Goal: Task Accomplishment & Management: Complete application form

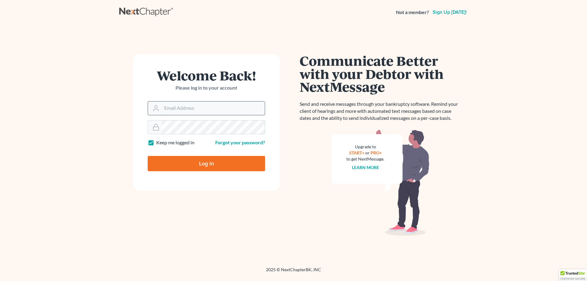
click at [171, 110] on input "Email Address" at bounding box center [213, 108] width 103 height 13
type input "[EMAIL_ADDRESS][DOMAIN_NAME]"
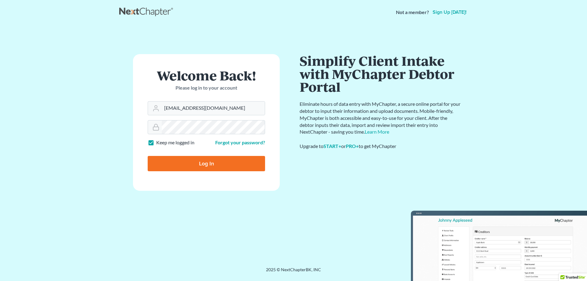
click at [156, 143] on label "Keep me logged in" at bounding box center [175, 142] width 38 height 7
click at [159, 143] on input "Keep me logged in" at bounding box center [161, 141] width 4 height 4
checkbox input "false"
click at [191, 163] on input "Log In" at bounding box center [206, 163] width 117 height 15
type input "Thinking..."
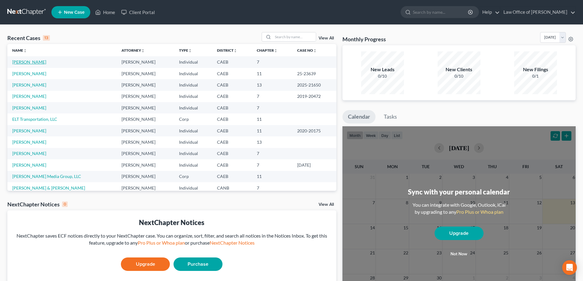
click at [24, 62] on link "[PERSON_NAME]" at bounding box center [29, 61] width 34 height 5
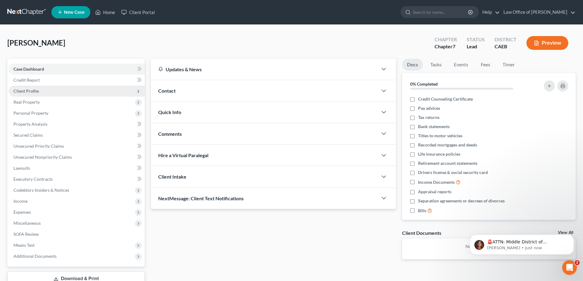
click at [19, 90] on span "Client Profile" at bounding box center [25, 90] width 25 height 5
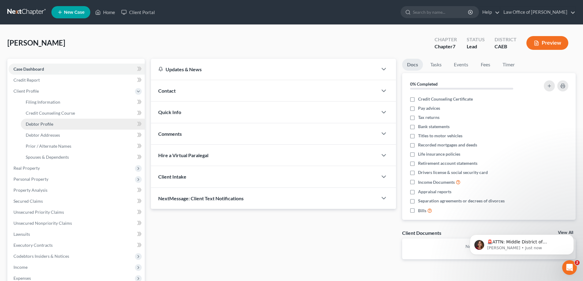
click at [35, 124] on span "Debtor Profile" at bounding box center [40, 123] width 28 height 5
select select "0"
select select "6"
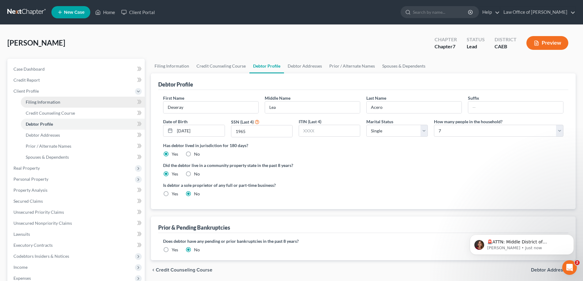
click at [33, 100] on span "Filing Information" at bounding box center [43, 101] width 35 height 5
select select "1"
select select "0"
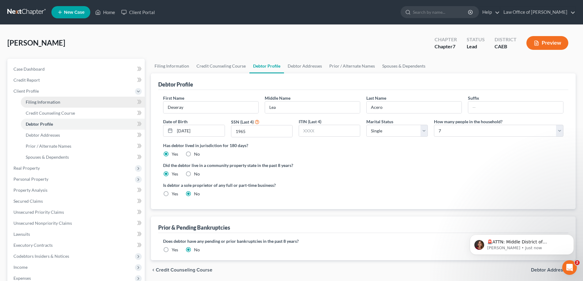
select select "4"
select select "0"
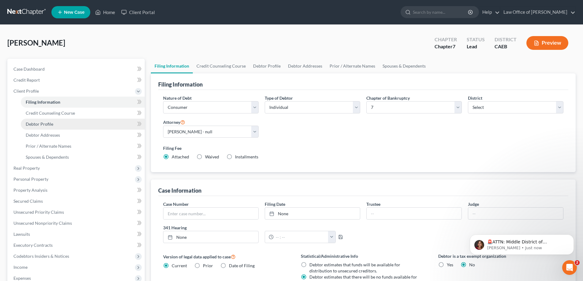
click at [39, 124] on span "Debtor Profile" at bounding box center [40, 123] width 28 height 5
select select "0"
select select "6"
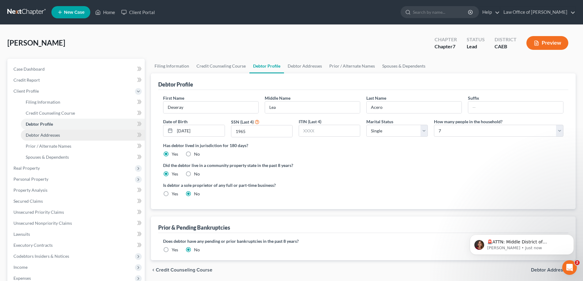
click at [39, 135] on span "Debtor Addresses" at bounding box center [43, 134] width 34 height 5
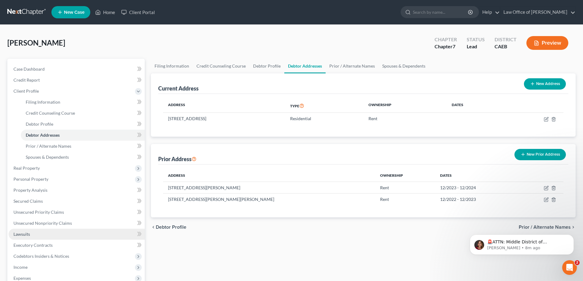
click at [24, 233] on span "Lawsuits" at bounding box center [21, 234] width 17 height 5
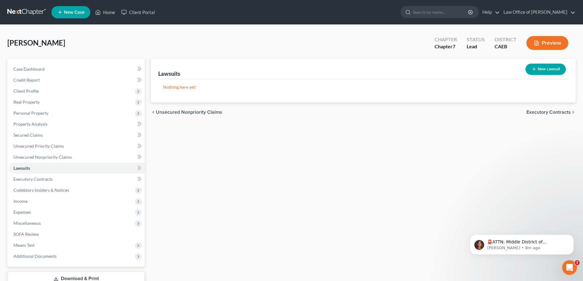
click at [537, 71] on button "New Lawsuit" at bounding box center [545, 69] width 40 height 11
select select "0"
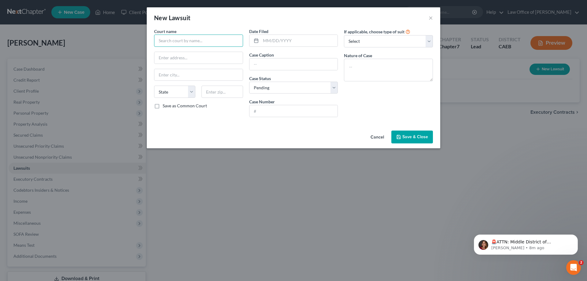
click at [175, 45] on input "text" at bounding box center [198, 41] width 89 height 12
click at [179, 53] on div "Sacramento County Superior Court" at bounding box center [192, 51] width 67 height 6
type input "Sacramento County Superior Court"
type input "720 9th Street"
type input "Sacramento"
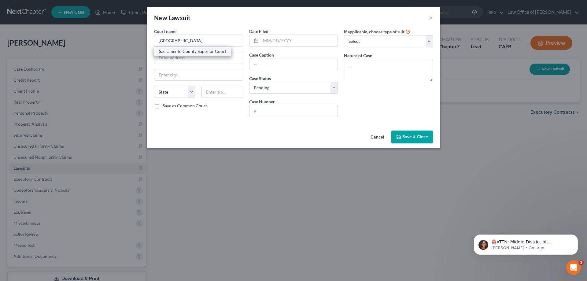
select select "4"
type input "95814"
click at [389, 42] on select "Select Repossession Garnishment Foreclosure Attached, Seized, Or Levied Other" at bounding box center [388, 41] width 89 height 12
select select "4"
click at [344, 35] on select "Select Repossession Garnishment Foreclosure Attached, Seized, Or Levied Other" at bounding box center [388, 41] width 89 height 12
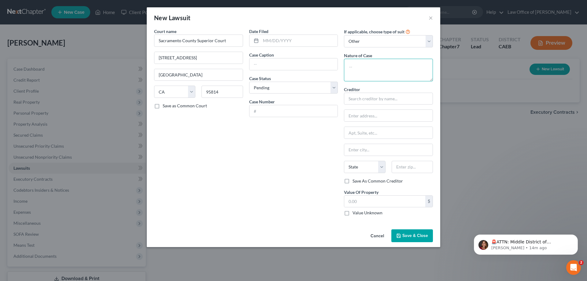
click at [354, 60] on textarea at bounding box center [388, 70] width 89 height 23
type textarea "Unlawful detainer; re a residence address where [PERSON_NAME] does not reside"
click at [413, 235] on span "Save & Close" at bounding box center [415, 235] width 26 height 5
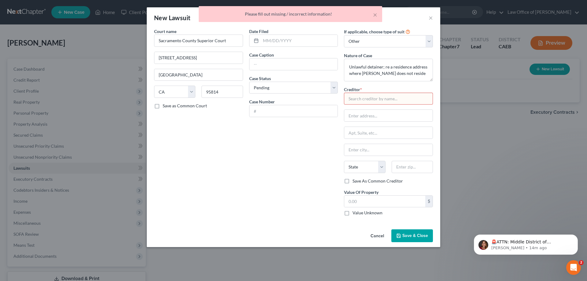
click at [364, 101] on input "text" at bounding box center [388, 99] width 89 height 12
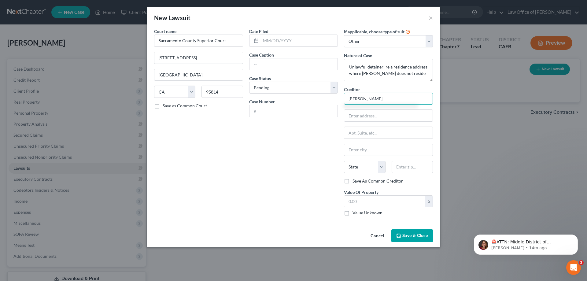
type input "Dan Zutra"
click at [216, 180] on div "Court name * Sacramento County Superior Court 720 9th Street Sacramento State A…" at bounding box center [198, 124] width 95 height 193
click at [407, 231] on button "Save & Close" at bounding box center [412, 235] width 42 height 13
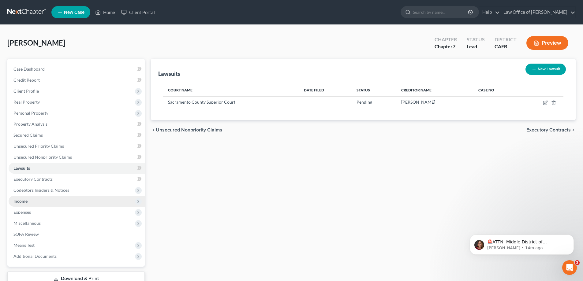
click at [17, 199] on span "Income" at bounding box center [20, 200] width 14 height 5
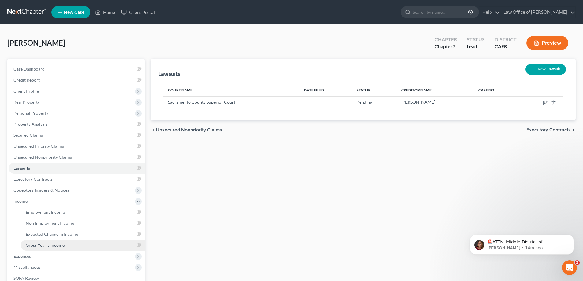
click at [34, 245] on span "Gross Yearly Income" at bounding box center [45, 245] width 39 height 5
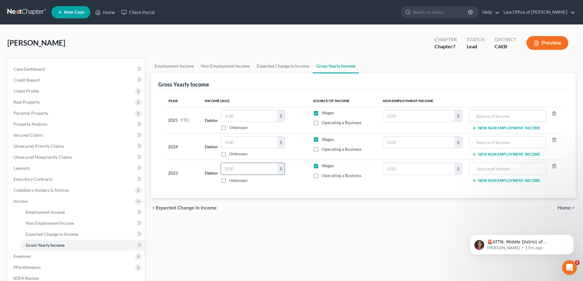
click at [233, 169] on input "text" at bounding box center [249, 169] width 56 height 12
type input "4"
click at [228, 143] on input "text" at bounding box center [249, 143] width 56 height 12
click at [255, 225] on div "Employment Income Non Employment Income Expected Change in Income Gross Yearly …" at bounding box center [363, 202] width 431 height 287
click at [246, 144] on input "52,858" at bounding box center [249, 143] width 56 height 12
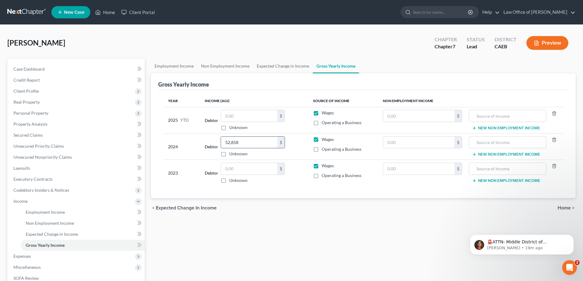
click at [246, 144] on input "52,858" at bounding box center [249, 143] width 56 height 12
type input "52,858.00"
click at [254, 238] on div "Employment Income Non Employment Income Expected Change in Income Gross Yearly …" at bounding box center [363, 202] width 431 height 287
click at [227, 168] on input "text" at bounding box center [249, 169] width 56 height 12
type input "57"
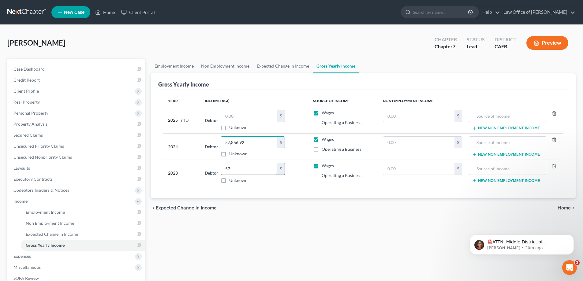
type input "57,856.92"
click at [239, 169] on input "57" at bounding box center [249, 169] width 56 height 12
click at [235, 169] on input "57" at bounding box center [249, 169] width 56 height 12
drag, startPoint x: 235, startPoint y: 169, endPoint x: 210, endPoint y: 175, distance: 25.7
click at [210, 175] on div "Debtor 57.00 $ Unknown Balance Undetermined 57 $ Unknown" at bounding box center [254, 173] width 98 height 21
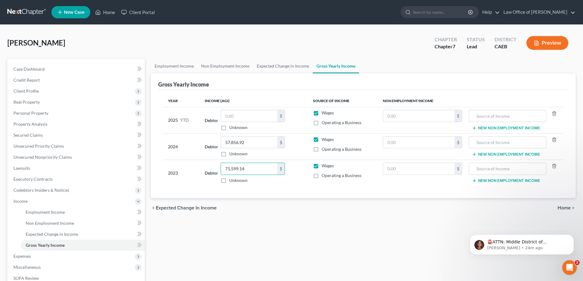
type input "71,599.14"
click at [297, 225] on div "Employment Income Non Employment Income Expected Change in Income Gross Yearly …" at bounding box center [363, 202] width 431 height 287
click at [229, 118] on input "text" at bounding box center [249, 116] width 56 height 12
click at [227, 116] on input "text" at bounding box center [249, 116] width 56 height 12
type input "51,965.73"
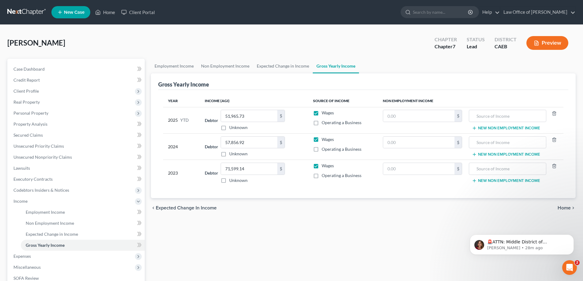
click at [265, 212] on div "chevron_left Expected Change in Income Home chevron_right" at bounding box center [363, 208] width 424 height 20
click at [251, 241] on div "Employment Income Non Employment Income Expected Change in Income Gross Yearly …" at bounding box center [363, 202] width 431 height 287
click at [504, 117] on input "text" at bounding box center [507, 116] width 70 height 12
type input "IHSS + work"
click at [494, 139] on input "text" at bounding box center [507, 143] width 70 height 12
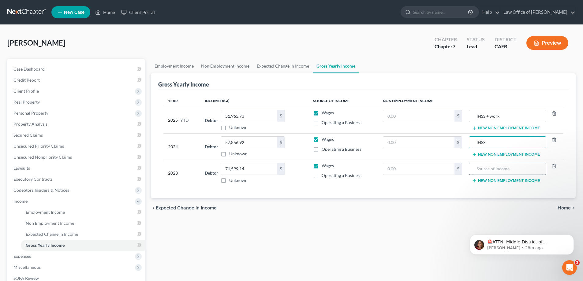
type input "IHSS"
click at [487, 172] on input "text" at bounding box center [507, 169] width 70 height 12
type input "IHSS + work"
click at [384, 236] on div "Employment Income Non Employment Income Expected Change in Income Gross Yearly …" at bounding box center [363, 202] width 431 height 287
click at [167, 207] on span "Expected Change in Income" at bounding box center [186, 208] width 61 height 5
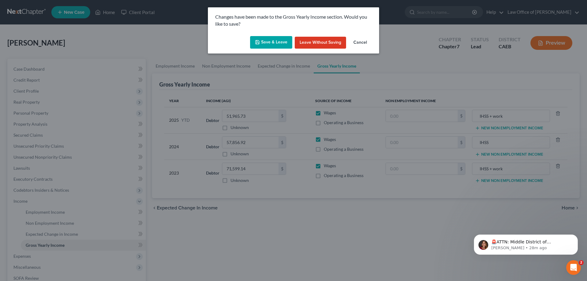
click at [275, 41] on button "Save & Leave" at bounding box center [271, 42] width 42 height 13
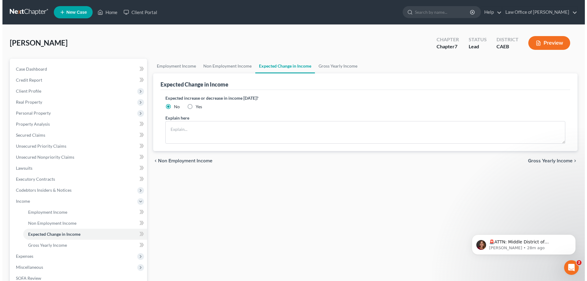
scroll to position [88, 0]
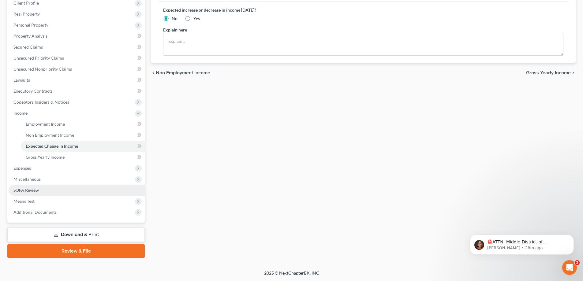
click at [19, 190] on span "SOFA Review" at bounding box center [25, 189] width 25 height 5
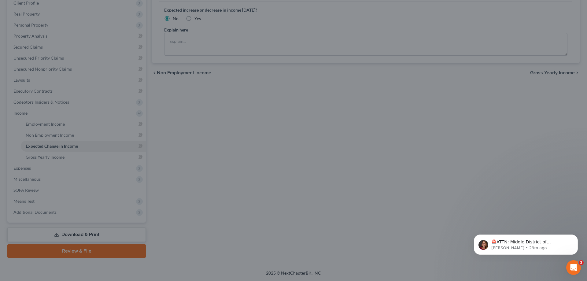
click at [348, 130] on div at bounding box center [293, 140] width 587 height 281
click at [26, 167] on div at bounding box center [293, 140] width 587 height 281
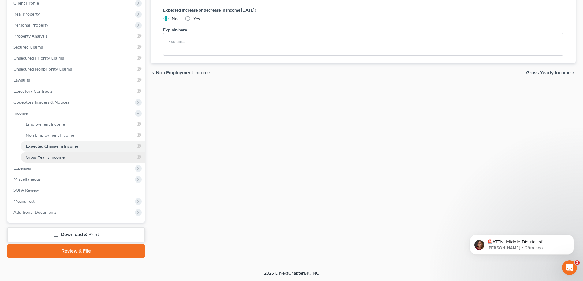
click at [34, 156] on span "Gross Yearly Income" at bounding box center [45, 156] width 39 height 5
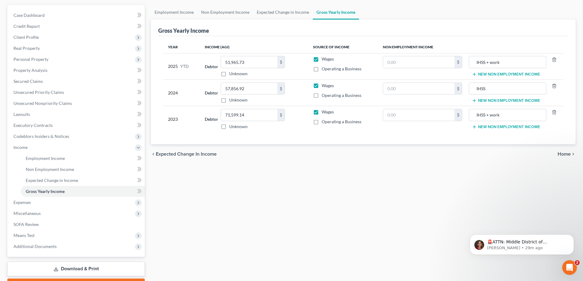
scroll to position [88, 0]
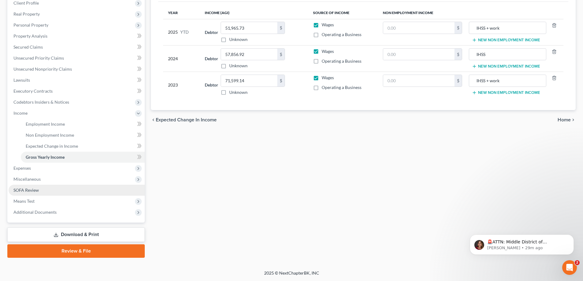
click at [35, 190] on span "SOFA Review" at bounding box center [25, 189] width 25 height 5
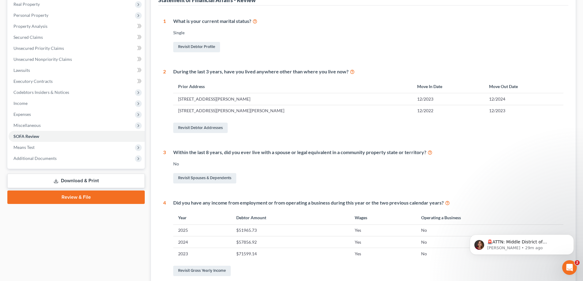
scroll to position [118, 0]
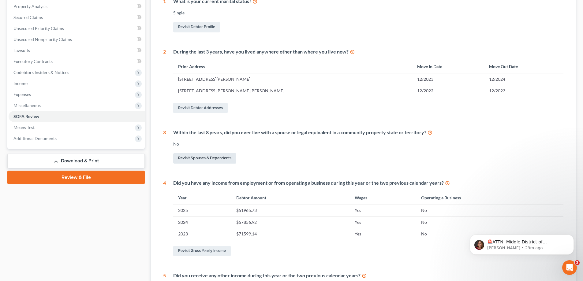
click at [203, 158] on link "Revisit Spouses & Dependents" at bounding box center [204, 158] width 63 height 10
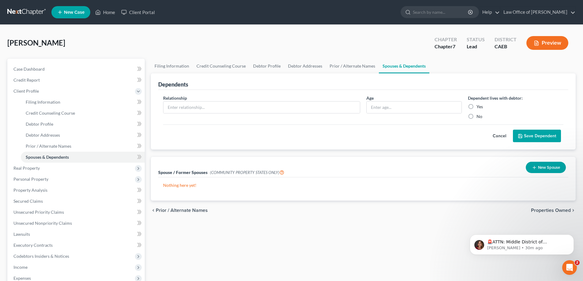
click at [540, 166] on button "New Spouse" at bounding box center [545, 167] width 40 height 11
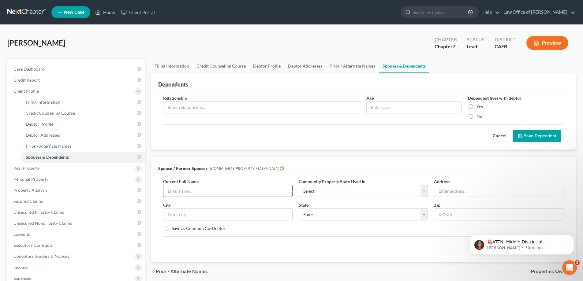
click at [206, 192] on input "text" at bounding box center [227, 191] width 129 height 12
type input "Benjamin Acero"
click at [337, 191] on select "Select AZ CA GU ID LA NV NM PR TX WA WI" at bounding box center [362, 191] width 129 height 12
select select "1"
click at [298, 185] on select "Select AZ CA GU ID LA NV NM PR TX WA WI" at bounding box center [362, 191] width 129 height 12
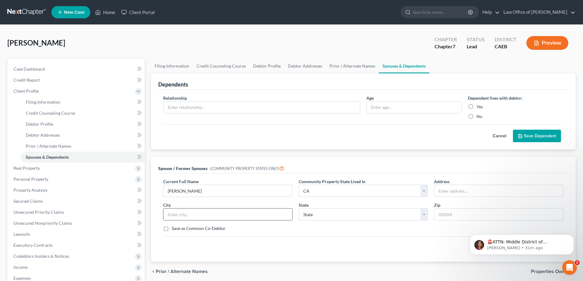
click at [206, 216] on input "text" at bounding box center [227, 215] width 129 height 12
click at [174, 254] on div "Cancel Save Spouse" at bounding box center [363, 245] width 400 height 18
click at [247, 217] on input "text" at bounding box center [227, 215] width 129 height 12
click at [442, 186] on input "text" at bounding box center [498, 191] width 129 height 12
type input "3600 Reel Circle"
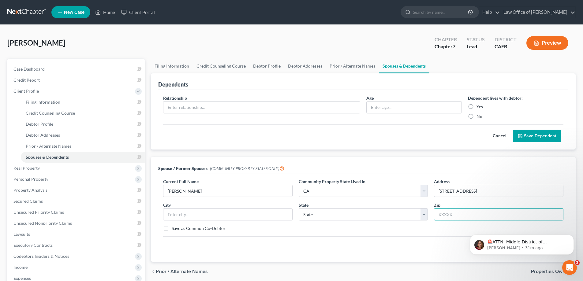
click at [443, 213] on input "text" at bounding box center [498, 214] width 129 height 12
type input "95832"
click at [429, 246] on div "Cancel Save Spouse" at bounding box center [363, 245] width 400 height 18
type input "Sacramento"
select select "4"
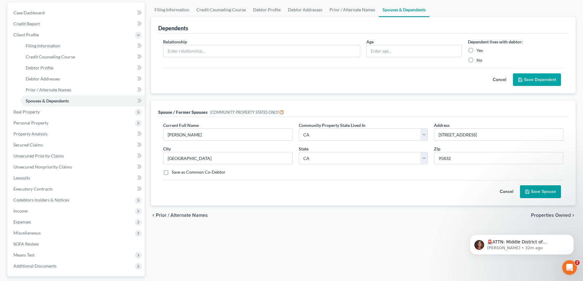
scroll to position [59, 0]
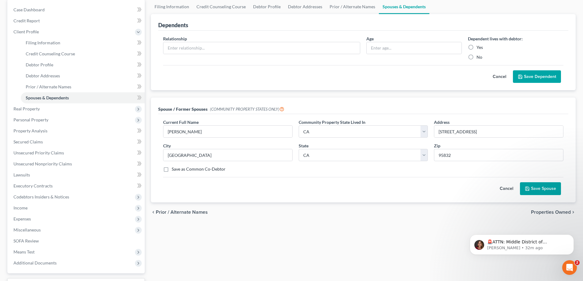
click at [191, 210] on span "Prior / Alternate Names" at bounding box center [182, 212] width 52 height 5
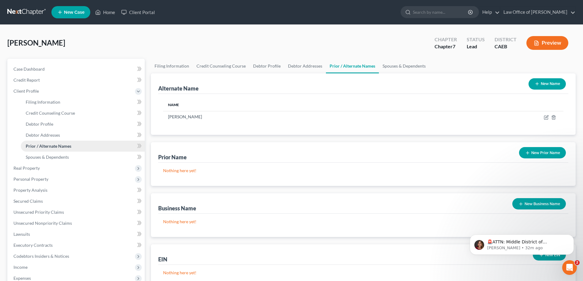
click at [41, 147] on span "Prior / Alternate Names" at bounding box center [49, 145] width 46 height 5
click at [32, 124] on span "Debtor Profile" at bounding box center [40, 123] width 28 height 5
select select "0"
select select "6"
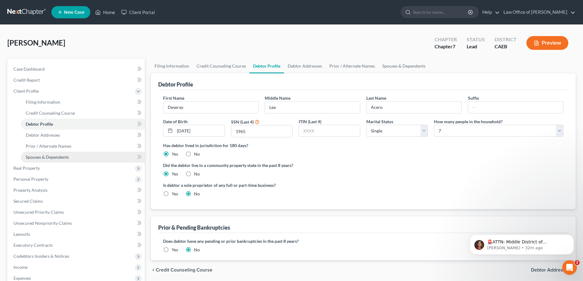
click at [33, 157] on span "Spouses & Dependents" at bounding box center [47, 156] width 43 height 5
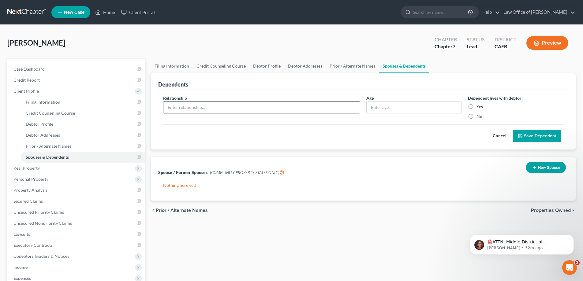
click at [225, 107] on input "text" at bounding box center [261, 108] width 196 height 12
click at [269, 137] on div "Cancel Save Dependent" at bounding box center [363, 133] width 400 height 18
click at [213, 108] on input "text" at bounding box center [261, 108] width 196 height 12
type input "daughter"
click at [380, 108] on input "text" at bounding box center [413, 108] width 95 height 12
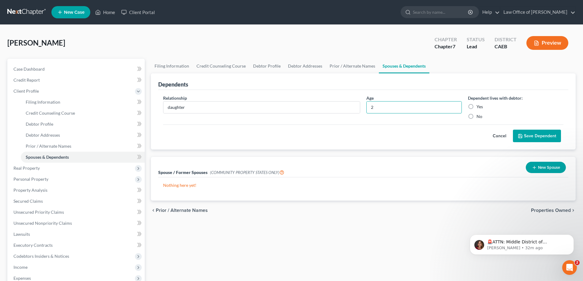
type input "2"
click at [476, 107] on label "Yes" at bounding box center [479, 107] width 6 height 6
click at [479, 107] on input "Yes" at bounding box center [481, 106] width 4 height 4
radio input "true"
click at [529, 136] on button "Save Dependent" at bounding box center [537, 136] width 48 height 13
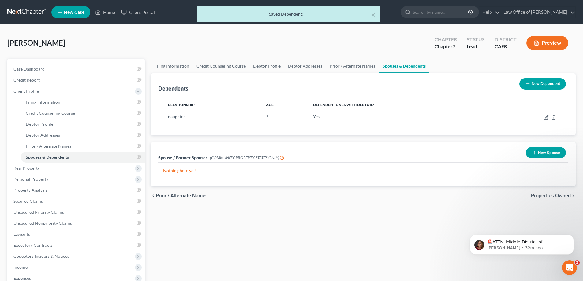
click at [532, 82] on button "New Dependent" at bounding box center [542, 83] width 46 height 11
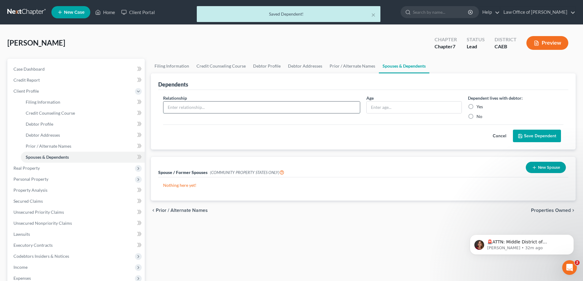
click at [184, 107] on input "text" at bounding box center [261, 108] width 196 height 12
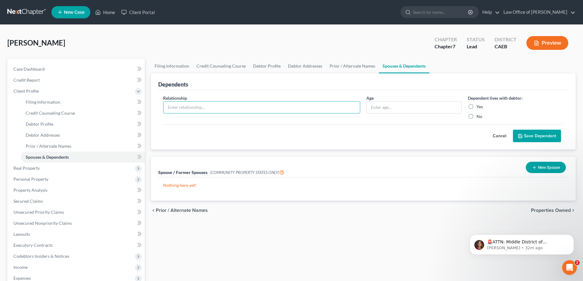
type input "daughter"
click at [394, 107] on input "text" at bounding box center [413, 108] width 95 height 12
type input "5"
click at [476, 107] on label "Yes" at bounding box center [479, 107] width 6 height 6
click at [479, 107] on input "Yes" at bounding box center [481, 106] width 4 height 4
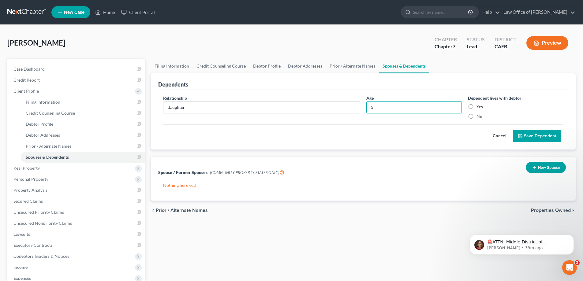
radio input "true"
click at [532, 135] on button "Save Dependent" at bounding box center [537, 136] width 48 height 13
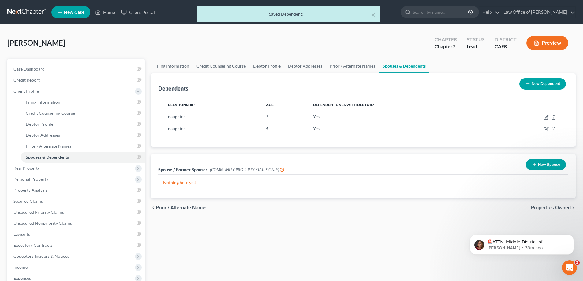
click at [539, 84] on button "New Dependent" at bounding box center [542, 83] width 46 height 11
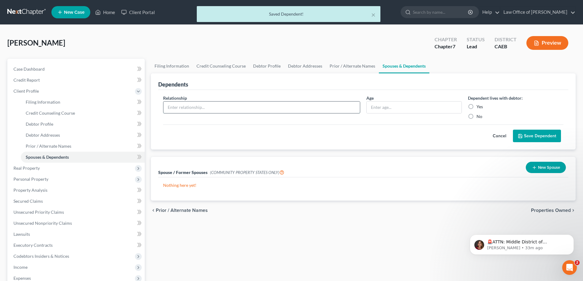
click at [249, 109] on input "text" at bounding box center [261, 108] width 196 height 12
type input "daughter"
click at [381, 108] on input "text" at bounding box center [413, 108] width 95 height 12
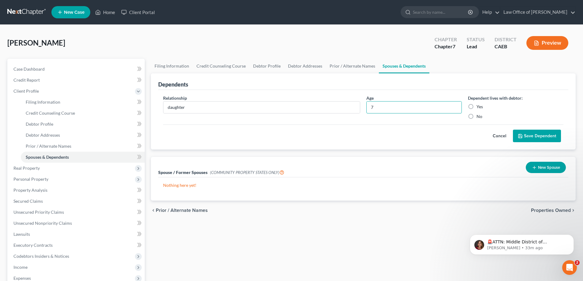
type input "7"
click at [476, 107] on label "Yes" at bounding box center [479, 107] width 6 height 6
click at [479, 107] on input "Yes" at bounding box center [481, 106] width 4 height 4
radio input "true"
click at [532, 137] on button "Save Dependent" at bounding box center [537, 136] width 48 height 13
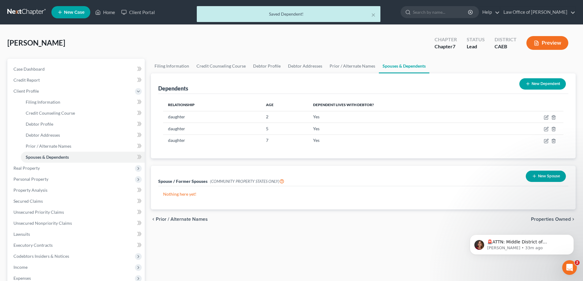
click at [533, 84] on button "New Dependent" at bounding box center [542, 83] width 46 height 11
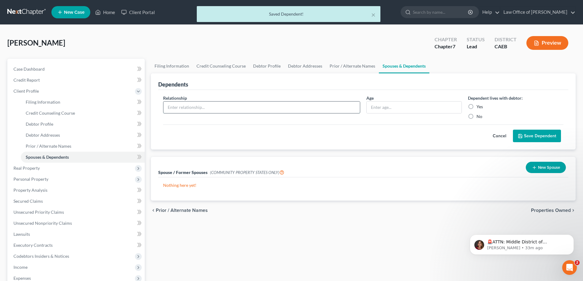
click at [243, 108] on input "text" at bounding box center [261, 108] width 196 height 12
type input "son"
click at [383, 110] on input "text" at bounding box center [413, 108] width 95 height 12
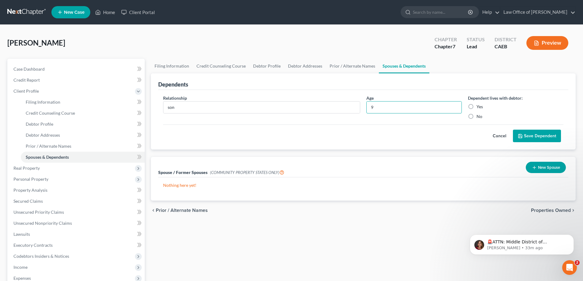
type input "9"
click at [476, 108] on label "Yes" at bounding box center [479, 107] width 6 height 6
click at [479, 108] on input "Yes" at bounding box center [481, 106] width 4 height 4
radio input "true"
click at [533, 137] on button "Save Dependent" at bounding box center [537, 136] width 48 height 13
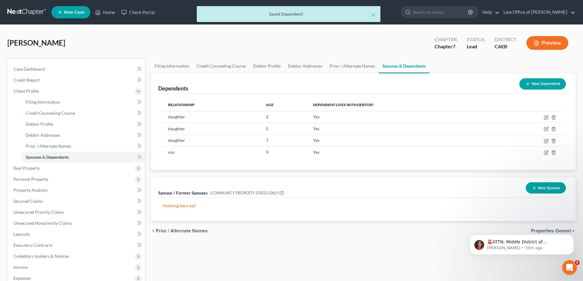
click at [544, 84] on button "New Dependent" at bounding box center [542, 83] width 46 height 11
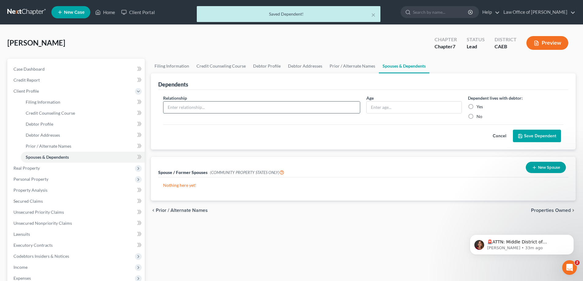
click at [200, 109] on input "text" at bounding box center [261, 108] width 196 height 12
type input "daughter"
click at [387, 106] on input "text" at bounding box center [413, 108] width 95 height 12
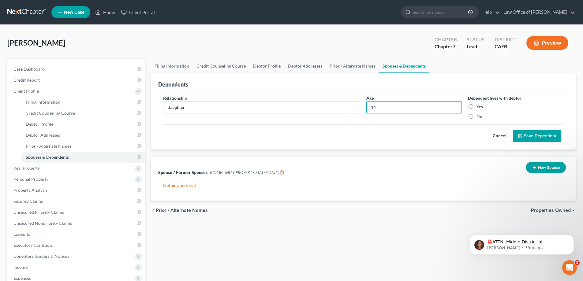
type input "14"
click at [476, 105] on label "Yes" at bounding box center [479, 107] width 6 height 6
click at [479, 105] on input "Yes" at bounding box center [481, 106] width 4 height 4
radio input "true"
click at [529, 133] on button "Save Dependent" at bounding box center [537, 136] width 48 height 13
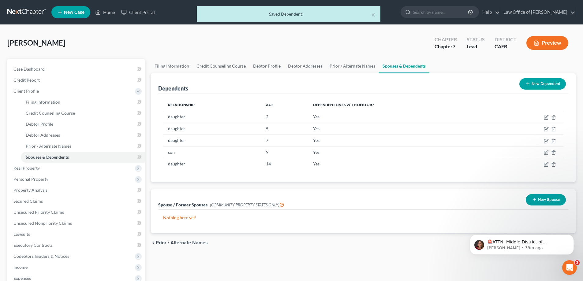
click at [531, 83] on button "New Dependent" at bounding box center [542, 83] width 46 height 11
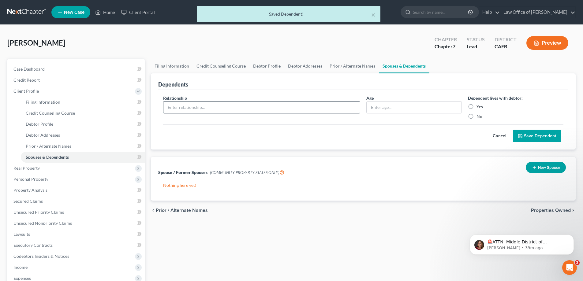
click at [188, 106] on input "text" at bounding box center [261, 108] width 196 height 12
type input "daughter"
click at [370, 108] on input "text" at bounding box center [413, 108] width 95 height 12
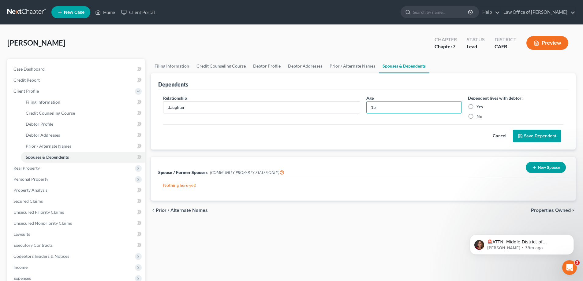
type input "15"
click at [476, 108] on label "Yes" at bounding box center [479, 107] width 6 height 6
click at [479, 108] on input "Yes" at bounding box center [481, 106] width 4 height 4
radio input "true"
click at [529, 139] on button "Save Dependent" at bounding box center [537, 136] width 48 height 13
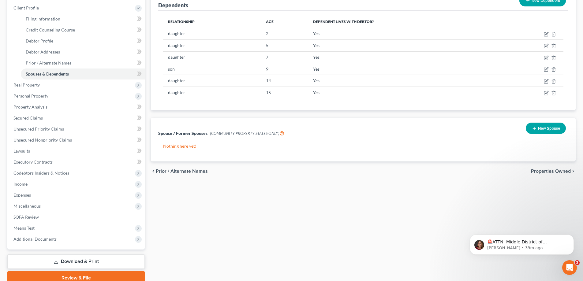
scroll to position [84, 0]
click at [542, 126] on button "New Spouse" at bounding box center [545, 127] width 40 height 11
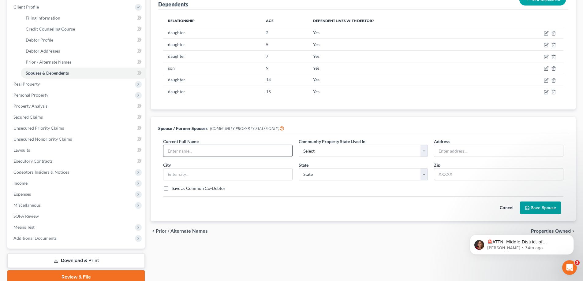
click at [193, 150] on input "text" at bounding box center [227, 151] width 129 height 12
type input "Benjamin Acero"
click at [356, 154] on select "Select AZ CA GU ID LA NV NM PR TX WA WI" at bounding box center [362, 151] width 129 height 12
select select "1"
click at [298, 145] on select "Select AZ CA GU ID LA NV NM PR TX WA WI" at bounding box center [362, 151] width 129 height 12
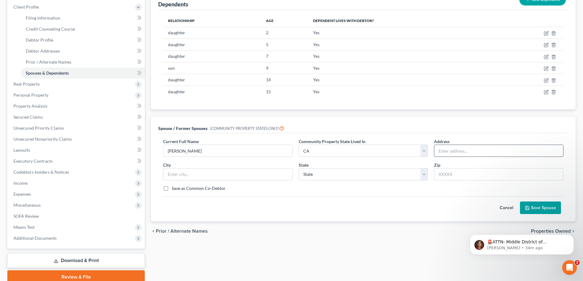
click at [451, 150] on input "text" at bounding box center [498, 151] width 129 height 12
type input "3"
type input "3600 Reel Circle"
type input "S"
click at [483, 176] on input "text" at bounding box center [498, 174] width 129 height 12
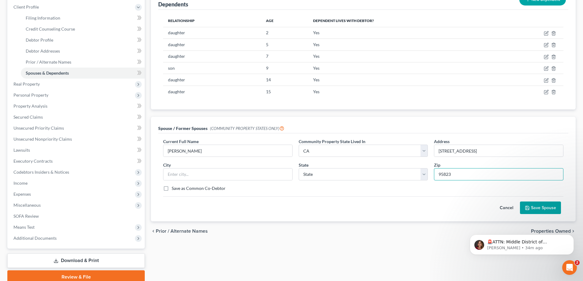
type input "95823"
click at [459, 205] on div "Cancel Save Spouse" at bounding box center [363, 205] width 400 height 18
type input "Sacramento"
select select "4"
click at [539, 206] on button "Save Spouse" at bounding box center [540, 208] width 41 height 13
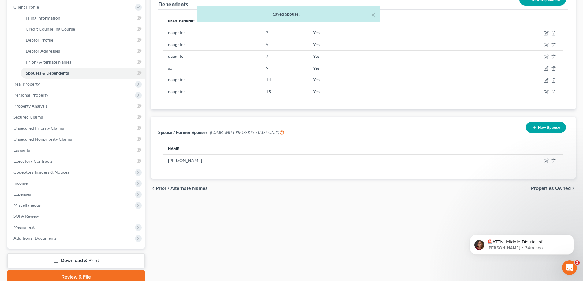
click at [169, 189] on span "Prior / Alternate Names" at bounding box center [182, 188] width 52 height 5
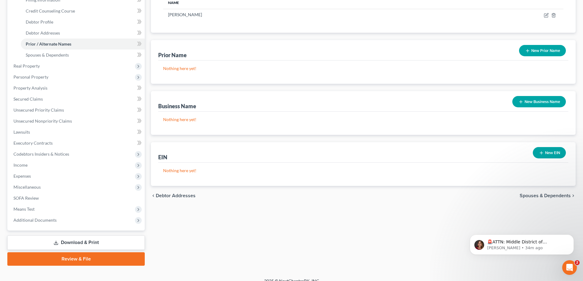
scroll to position [104, 0]
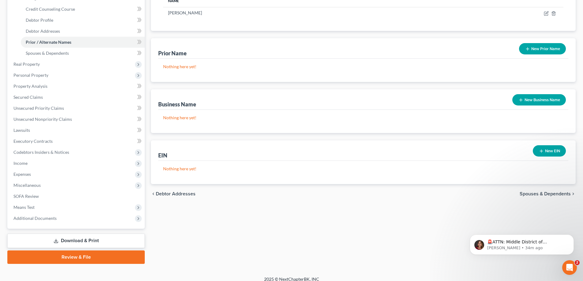
click at [549, 193] on span "Spouses & Dependents" at bounding box center [544, 193] width 51 height 5
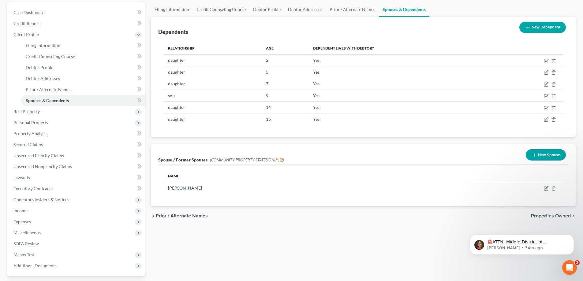
scroll to position [61, 0]
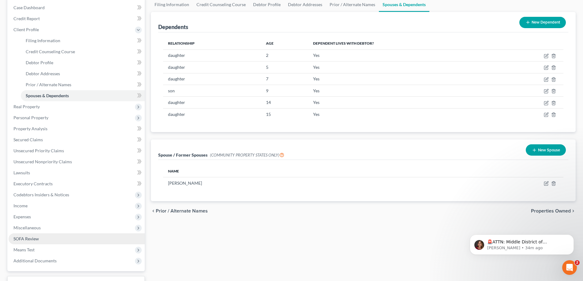
click at [29, 239] on span "SOFA Review" at bounding box center [25, 238] width 25 height 5
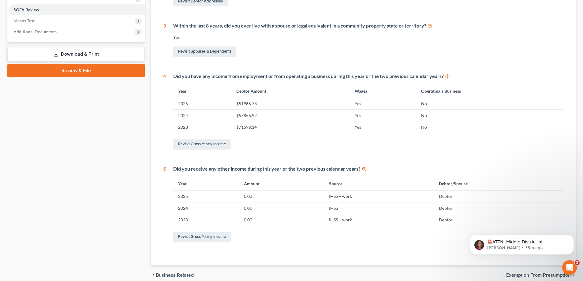
scroll to position [226, 0]
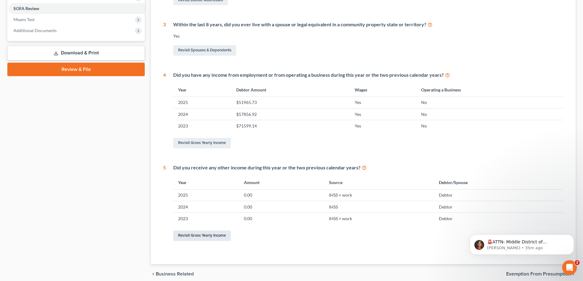
click at [218, 235] on link "Revisit Gross Yearly Income" at bounding box center [201, 236] width 57 height 10
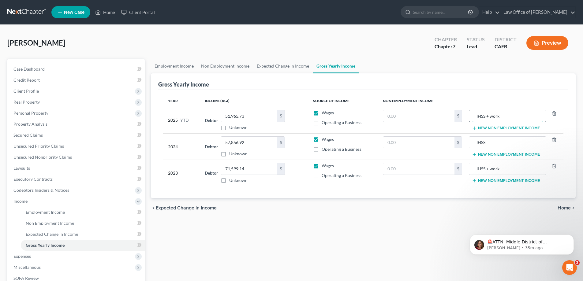
drag, startPoint x: 476, startPoint y: 119, endPoint x: 543, endPoint y: 119, distance: 66.4
click at [543, 119] on div "IHSS + work" at bounding box center [507, 116] width 77 height 12
drag, startPoint x: 491, startPoint y: 141, endPoint x: 456, endPoint y: 143, distance: 34.6
click at [456, 143] on tr "2024 Debtor 57,856.92 $ Unknown Balance Undetermined 57,856.92 $ Unknown Wages …" at bounding box center [363, 146] width 400 height 26
drag, startPoint x: 503, startPoint y: 169, endPoint x: 467, endPoint y: 167, distance: 35.5
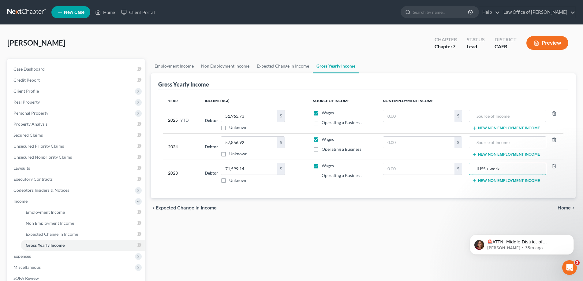
click at [467, 167] on td "IHSS + work New Non Employment Income" at bounding box center [515, 173] width 96 height 26
click at [205, 208] on span "Expected Change in Income" at bounding box center [186, 208] width 61 height 5
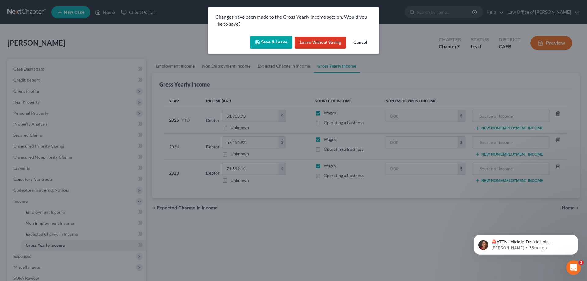
click at [275, 42] on button "Save & Leave" at bounding box center [271, 42] width 42 height 13
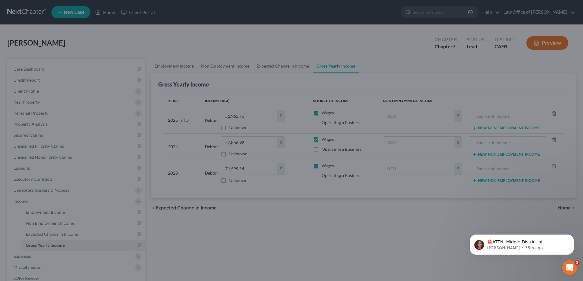
type input "IHSS"
type input "IHSS + work"
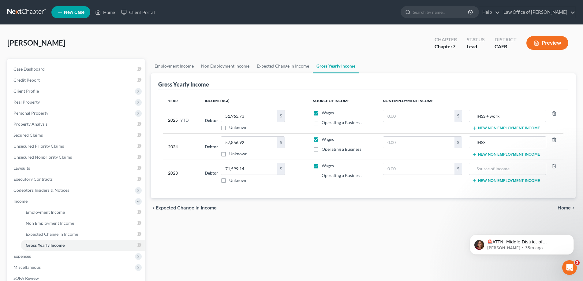
type input "IHSS + work"
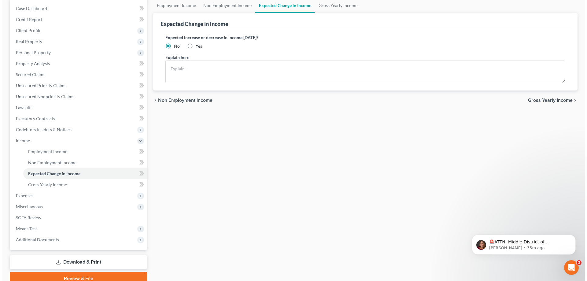
scroll to position [88, 0]
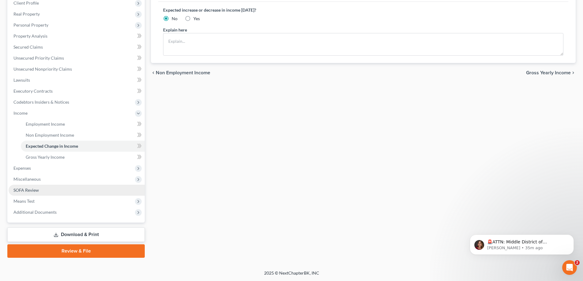
click at [20, 187] on span "SOFA Review" at bounding box center [25, 189] width 25 height 5
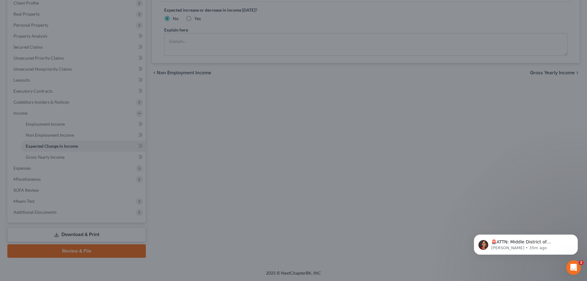
click at [18, 186] on div at bounding box center [293, 140] width 587 height 281
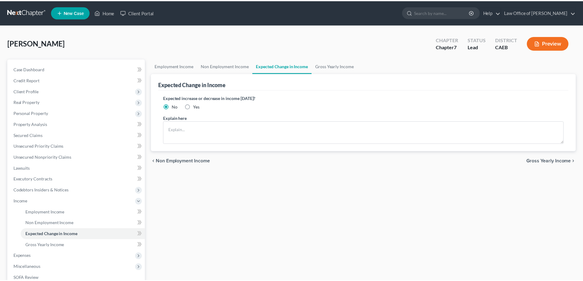
scroll to position [88, 0]
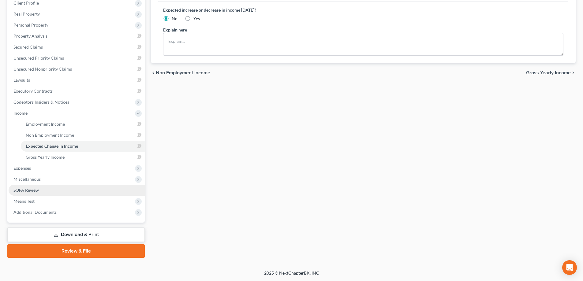
click at [22, 189] on span "SOFA Review" at bounding box center [25, 189] width 25 height 5
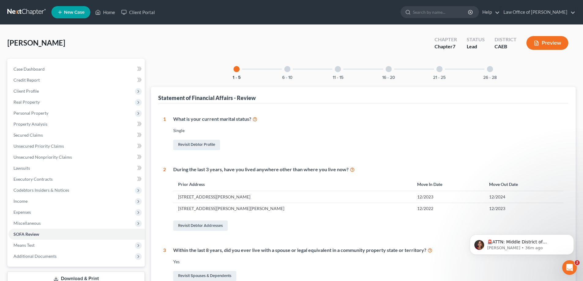
click at [286, 70] on div at bounding box center [287, 69] width 6 height 6
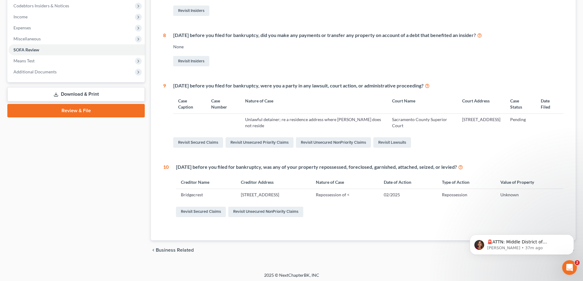
scroll to position [187, 0]
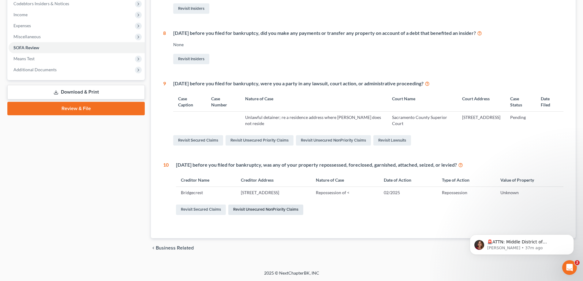
click at [253, 209] on link "Revisit Unsecured NonPriority Claims" at bounding box center [265, 210] width 75 height 10
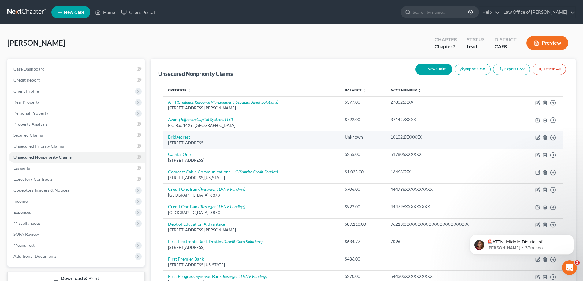
click at [184, 137] on link "Bridgecrest" at bounding box center [179, 136] width 22 height 5
select select "3"
select select "4"
select select "0"
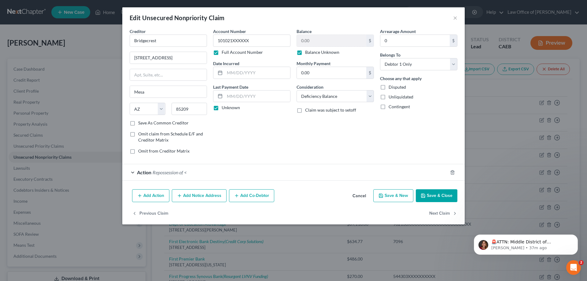
click at [133, 171] on div "Action Repossession of <" at bounding box center [284, 172] width 325 height 16
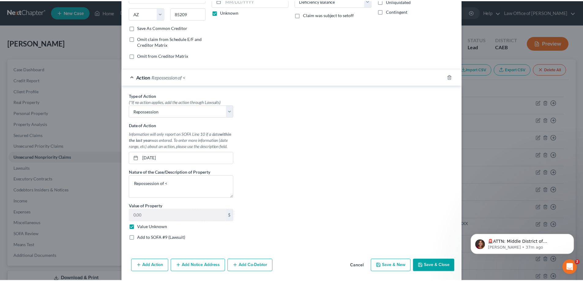
scroll to position [104, 0]
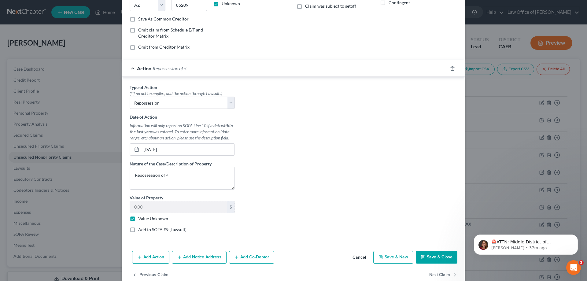
drag, startPoint x: 587, startPoint y: 167, endPoint x: 119, endPoint y: 16, distance: 491.7
click at [172, 175] on textarea "Repossession of <" at bounding box center [182, 178] width 105 height 23
type textarea "Repossession of 2019 Dodge SUV"
click at [430, 259] on button "Save & Close" at bounding box center [437, 257] width 42 height 13
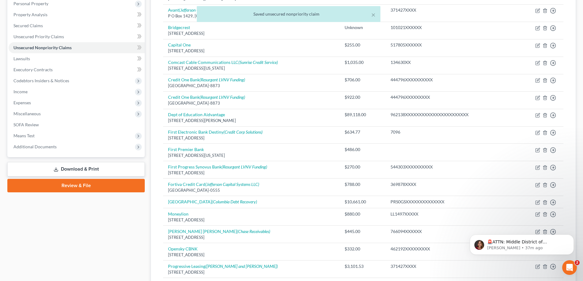
scroll to position [112, 0]
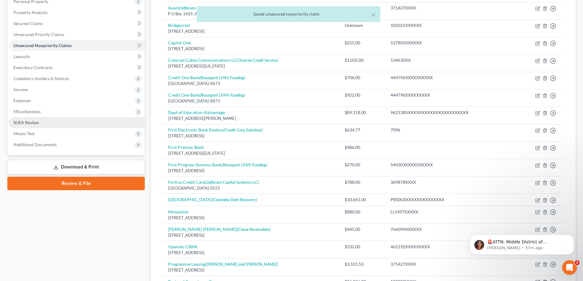
click at [24, 122] on span "SOFA Review" at bounding box center [25, 122] width 25 height 5
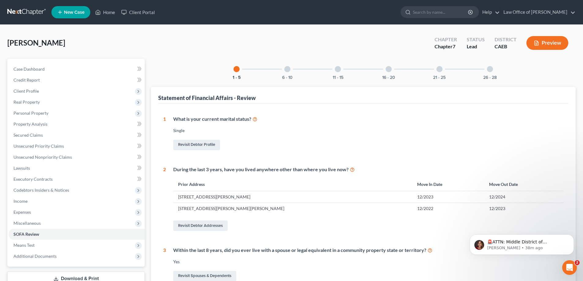
click at [287, 69] on div at bounding box center [287, 69] width 6 height 6
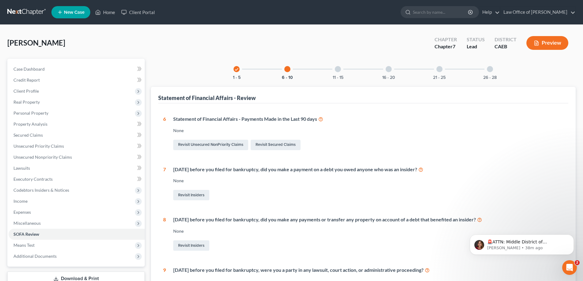
click at [336, 69] on div at bounding box center [338, 69] width 6 height 6
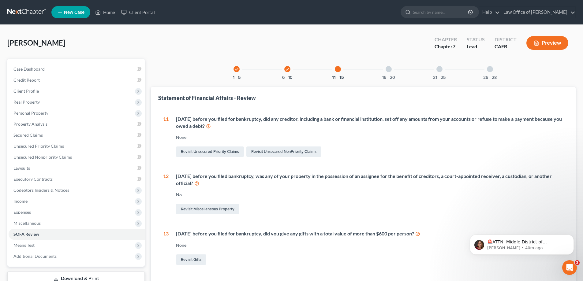
click at [390, 69] on div at bounding box center [388, 69] width 6 height 6
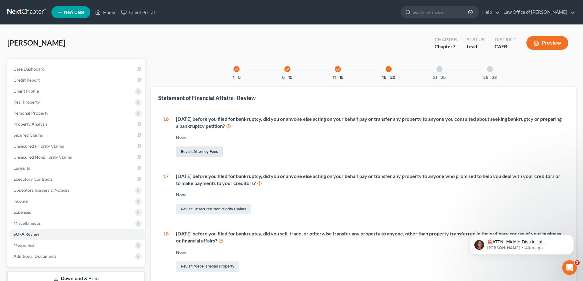
click at [200, 151] on link "Revisit Attorney Fees" at bounding box center [199, 151] width 47 height 10
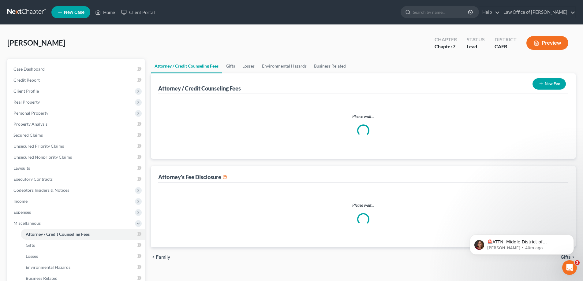
select select "0"
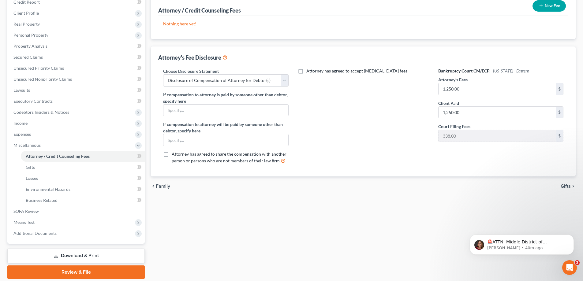
scroll to position [99, 0]
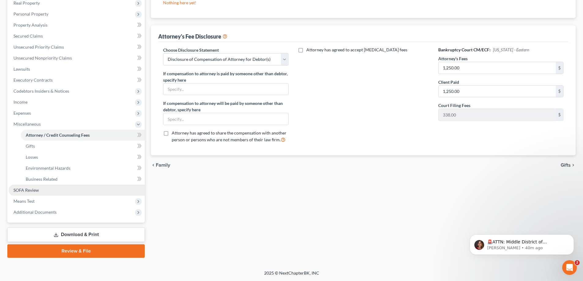
click at [20, 190] on span "SOFA Review" at bounding box center [25, 189] width 25 height 5
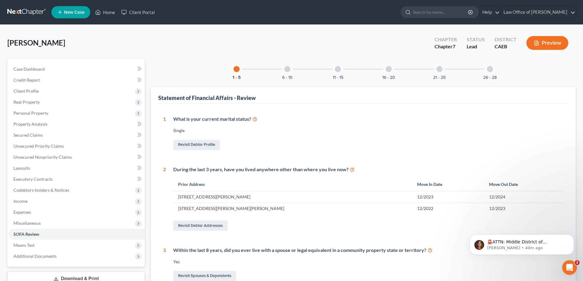
click at [391, 69] on div at bounding box center [388, 69] width 6 height 6
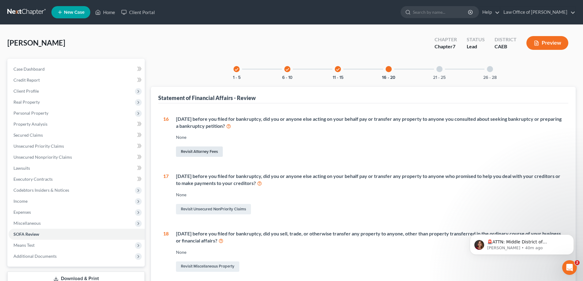
click at [197, 151] on link "Revisit Attorney Fees" at bounding box center [199, 151] width 47 height 10
select select "0"
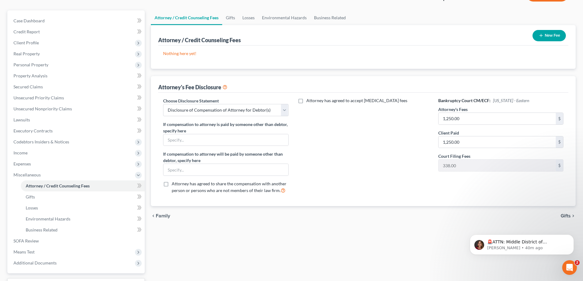
scroll to position [49, 0]
click at [283, 111] on select "Select Disclosure of Compensation of Attorney for Debtor(s)" at bounding box center [225, 110] width 125 height 12
click at [300, 134] on div "Attorney has agreed to accept retainer fees" at bounding box center [363, 147] width 137 height 101
click at [36, 184] on span "Attorney / Credit Counseling Fees" at bounding box center [58, 185] width 64 height 5
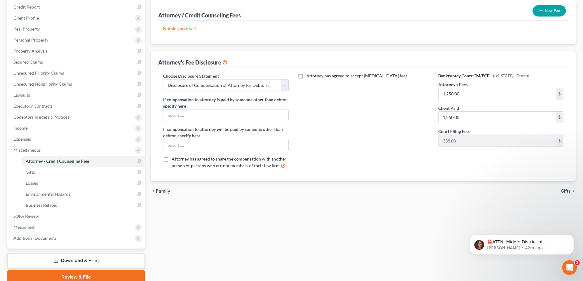
scroll to position [78, 0]
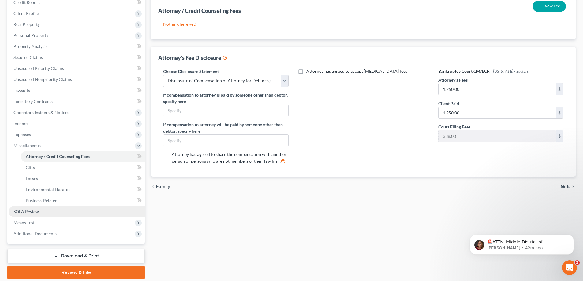
click at [23, 213] on span "SOFA Review" at bounding box center [25, 211] width 25 height 5
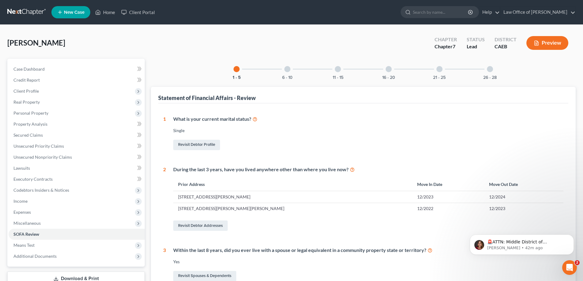
click at [386, 72] on div at bounding box center [388, 69] width 6 height 6
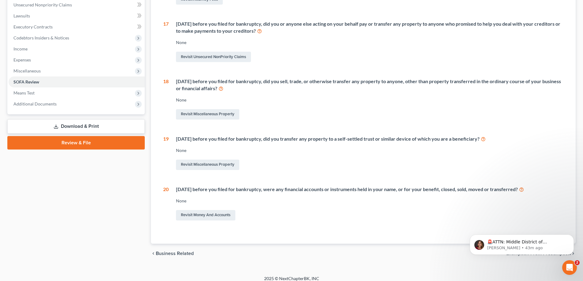
scroll to position [157, 0]
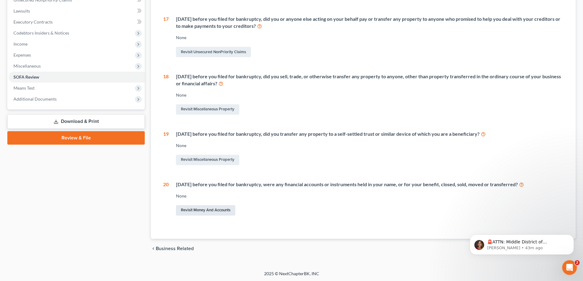
click at [207, 209] on link "Revisit Money and Accounts" at bounding box center [205, 210] width 59 height 10
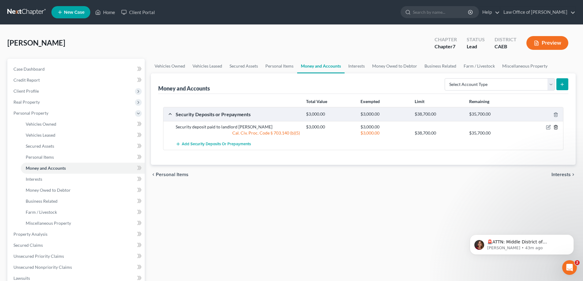
click at [555, 127] on icon "button" at bounding box center [555, 127] width 5 height 5
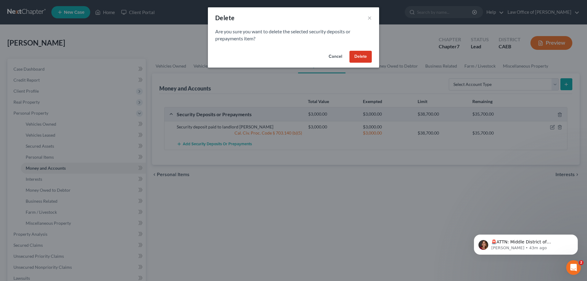
click at [360, 55] on button "Delete" at bounding box center [361, 57] width 22 height 12
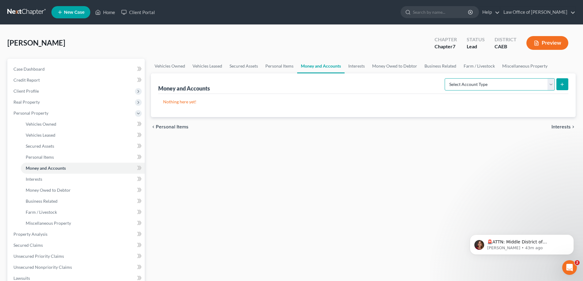
click at [516, 86] on select "Select Account Type Brokerage Cash on Hand Certificates of Deposit Checking Acc…" at bounding box center [499, 84] width 110 height 12
select select "other"
click at [446, 78] on select "Select Account Type Brokerage Cash on Hand Certificates of Deposit Checking Acc…" at bounding box center [499, 84] width 110 height 12
click at [559, 84] on icon "submit" at bounding box center [561, 84] width 5 height 5
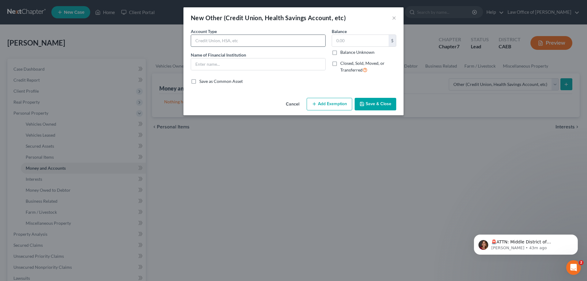
click at [214, 41] on input "text" at bounding box center [258, 41] width 134 height 12
type input "C"
type input "checking account"
type input "Safe Credit Union"
type input "0"
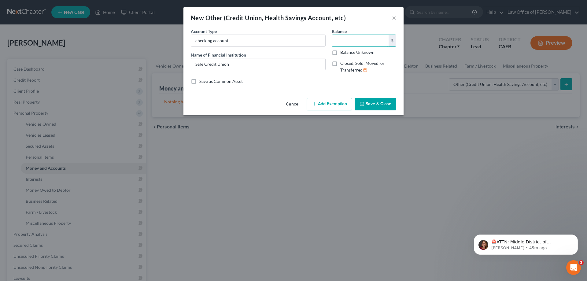
type input "0"
click at [340, 54] on label "Balance Unknown" at bounding box center [357, 52] width 34 height 6
click at [343, 53] on input "Balance Unknown" at bounding box center [345, 51] width 4 height 4
checkbox input "true"
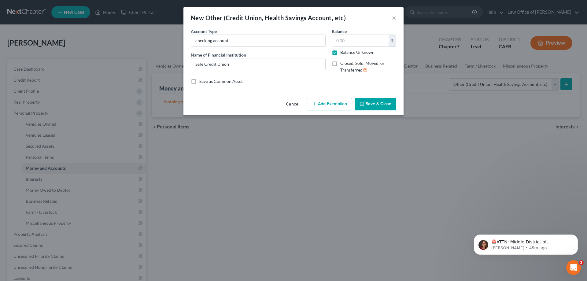
type input "0.00"
click at [340, 54] on label "Balance Unknown" at bounding box center [357, 52] width 34 height 6
click at [343, 53] on input "Balance Unknown" at bounding box center [345, 51] width 4 height 4
checkbox input "false"
click at [340, 63] on label "Closed, Sold, Moved, or Transferred" at bounding box center [368, 66] width 56 height 13
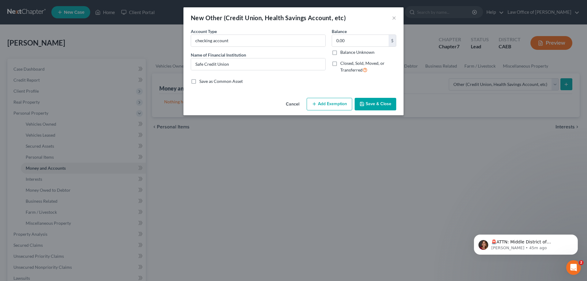
click at [343, 63] on input "Closed, Sold, Moved, or Transferred" at bounding box center [345, 62] width 4 height 4
checkbox input "true"
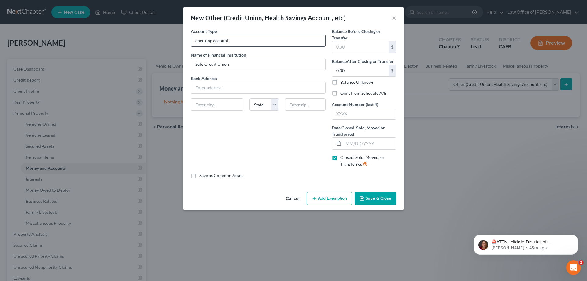
click at [234, 42] on input "checking account" at bounding box center [258, 41] width 134 height 12
type input "checking account; acct. x2775"
click at [202, 85] on input "text" at bounding box center [258, 88] width 134 height 12
click at [381, 199] on button "Save & Close" at bounding box center [376, 198] width 42 height 13
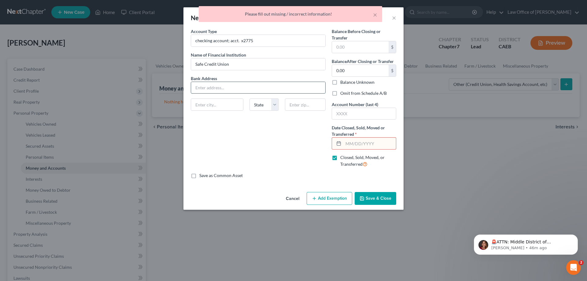
click at [235, 85] on input "text" at bounding box center [258, 88] width 134 height 12
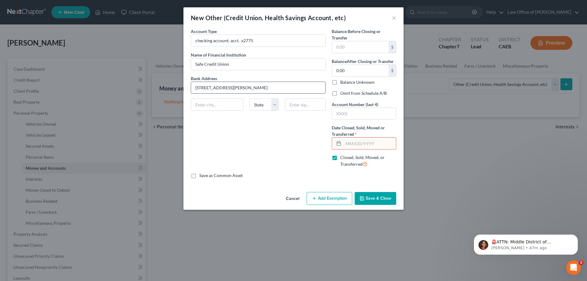
type input "1250 Howe Avenue"
type input "95825"
type input "Sacramento"
select select "4"
click at [357, 112] on input "text" at bounding box center [364, 114] width 64 height 12
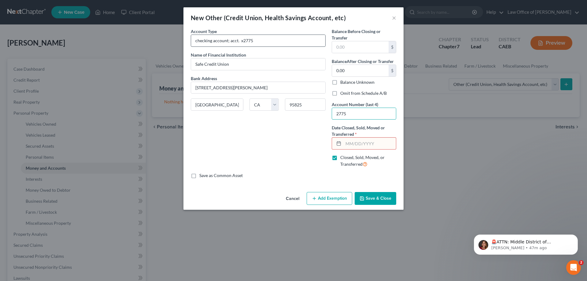
type input "2775"
click at [258, 40] on input "checking account; acct. x2775" at bounding box center [258, 41] width 134 height 12
type input "checking account; acct."
click at [263, 148] on div "Account Type checking account; acct. Name of Financial Institution * Safe Credi…" at bounding box center [258, 100] width 141 height 144
click at [346, 143] on input "text" at bounding box center [369, 144] width 53 height 12
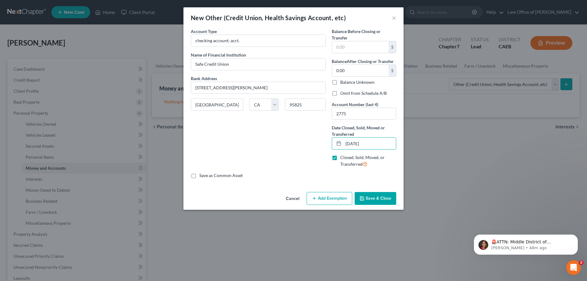
type input "09/02/2025"
click at [288, 168] on div "Account Type checking account; acct. Name of Financial Institution * Safe Credi…" at bounding box center [258, 100] width 141 height 144
click at [199, 177] on label "Save as Common Asset" at bounding box center [220, 175] width 43 height 6
click at [202, 176] on input "Save as Common Asset" at bounding box center [204, 174] width 4 height 4
click at [199, 175] on label "Save as Common Asset" at bounding box center [220, 175] width 43 height 6
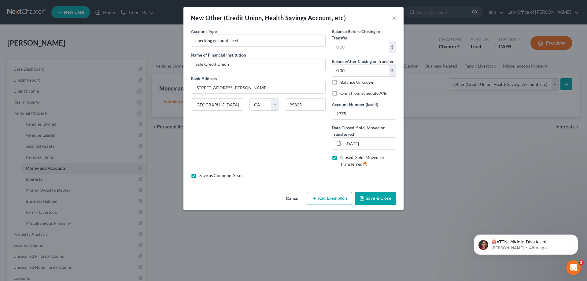
click at [202, 175] on input "Save as Common Asset" at bounding box center [204, 174] width 4 height 4
click at [199, 175] on label "Save as Common Asset" at bounding box center [220, 175] width 43 height 6
click at [202, 175] on input "Save as Common Asset" at bounding box center [204, 174] width 4 height 4
checkbox input "true"
click at [369, 194] on button "Save & Close" at bounding box center [376, 198] width 42 height 13
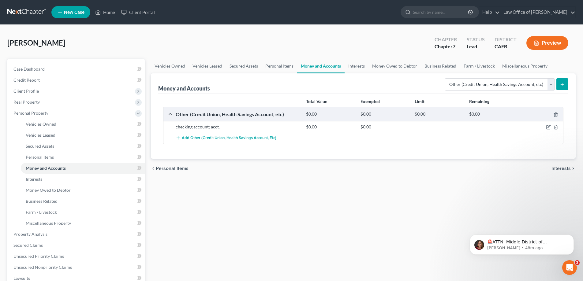
click at [566, 82] on button "submit" at bounding box center [562, 84] width 12 height 12
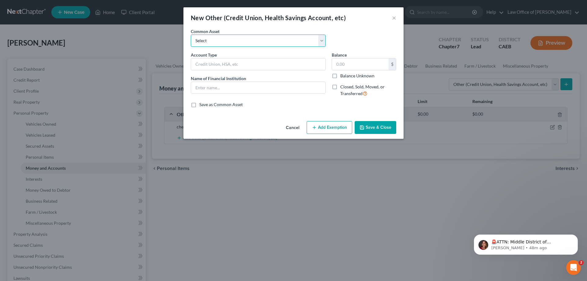
click at [235, 43] on select "Select checking account; acct." at bounding box center [258, 41] width 135 height 12
select select "0"
click at [191, 35] on select "Select checking account; acct." at bounding box center [258, 41] width 135 height 12
type input "checking account; acct."
type input "Safe Credit Union"
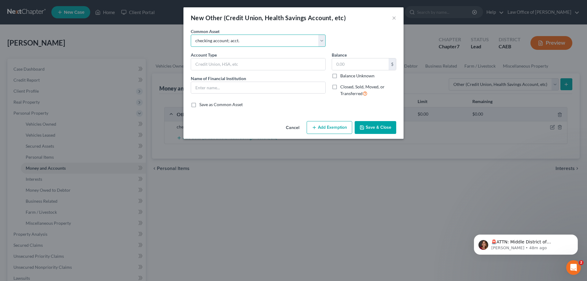
type input "0"
click at [340, 87] on label "Closed, Sold, Moved, or Transferred" at bounding box center [368, 90] width 56 height 13
click at [343, 87] on input "Closed, Sold, Moved, or Transferred" at bounding box center [345, 86] width 4 height 4
checkbox input "true"
select select "4"
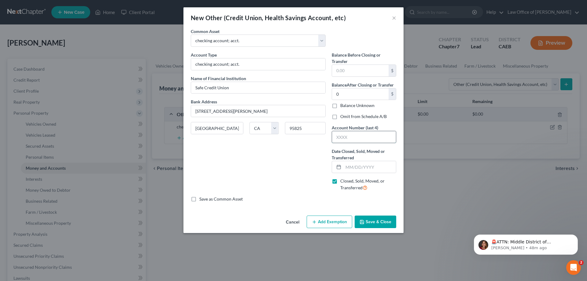
click at [351, 138] on input "text" at bounding box center [364, 137] width 64 height 12
type input "3601"
click at [273, 175] on div "Account Type checking account; acct. Name of Financial Institution * Safe Credi…" at bounding box center [258, 124] width 141 height 144
click at [354, 166] on input "text" at bounding box center [369, 167] width 53 height 12
type input "09/02/2025"
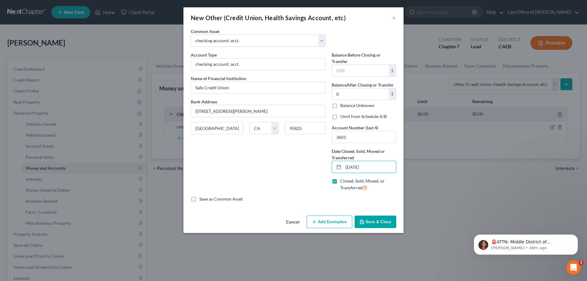
click at [301, 177] on div "Account Type checking account; acct. Name of Financial Institution * Safe Credi…" at bounding box center [258, 124] width 141 height 144
click at [375, 220] on button "Save & Close" at bounding box center [376, 222] width 42 height 13
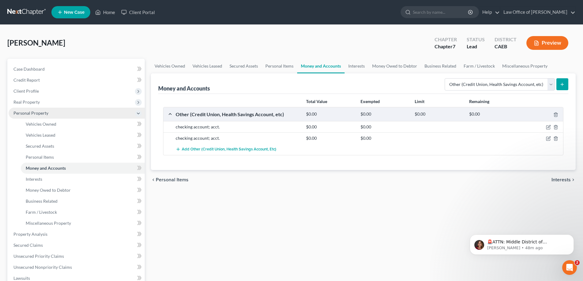
click at [134, 112] on span "Personal Property" at bounding box center [77, 113] width 136 height 11
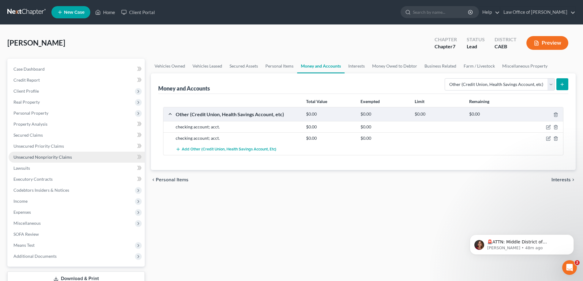
click at [38, 157] on span "Unsecured Nonpriority Claims" at bounding box center [42, 156] width 58 height 5
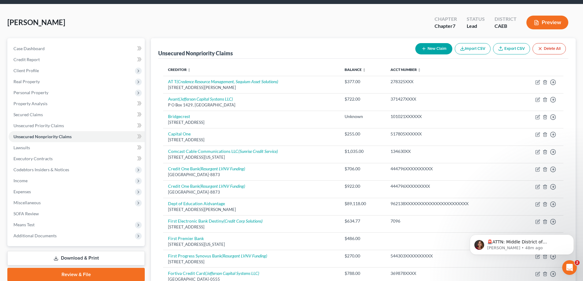
scroll to position [2, 0]
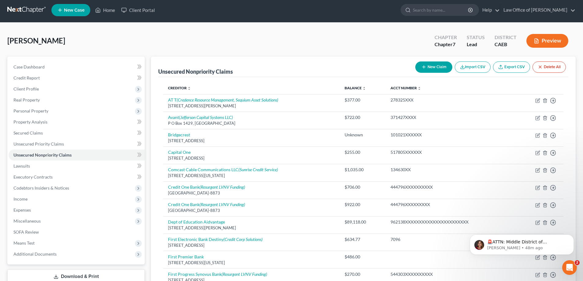
click at [431, 61] on button "New Claim" at bounding box center [433, 66] width 37 height 11
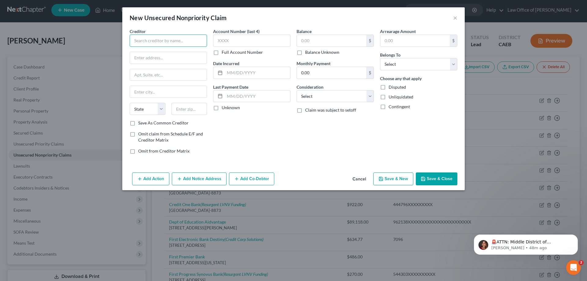
click at [175, 44] on input "text" at bounding box center [168, 41] width 77 height 12
type input "Safe Credit Union"
type input "1250 Howe Avenue"
type input "95825"
type input "Sacramento"
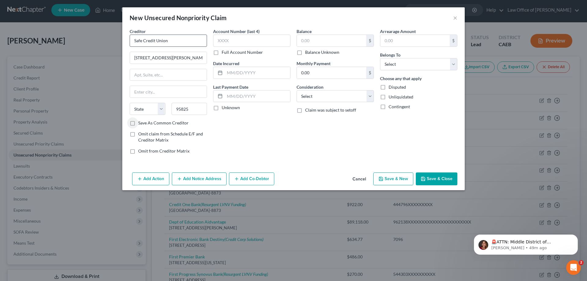
select select "4"
click at [138, 124] on label "Save As Common Creditor" at bounding box center [163, 123] width 50 height 6
click at [141, 124] on input "Save As Common Creditor" at bounding box center [143, 122] width 4 height 4
checkbox input "true"
click at [235, 37] on input "text" at bounding box center [251, 41] width 77 height 12
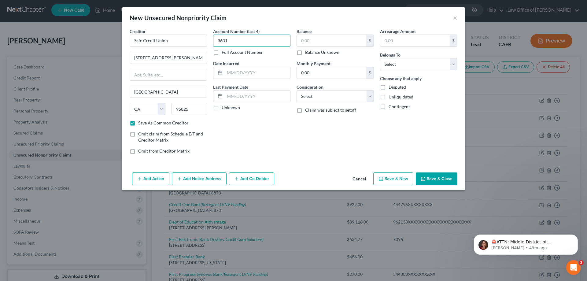
type input "3601"
click at [267, 115] on div "Account Number (last 4) 3601 Full Account Number Date Incurred Last Payment Dat…" at bounding box center [251, 93] width 83 height 131
click at [337, 42] on input "text" at bounding box center [331, 41] width 69 height 12
type input "218.00"
click at [315, 163] on div "Creditor * Safe Credit Union 1250 Howe Avenue Sacramento State AL AK AR AZ CA C…" at bounding box center [293, 99] width 343 height 142
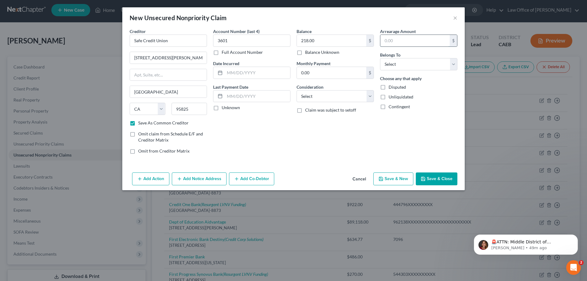
click at [392, 40] on input "text" at bounding box center [414, 41] width 69 height 12
type input "3"
type input "218.00"
click at [420, 62] on select "Select Debtor 1 Only Debtor 2 Only Debtor 1 And Debtor 2 Only At Least One Of T…" at bounding box center [418, 64] width 77 height 12
select select "0"
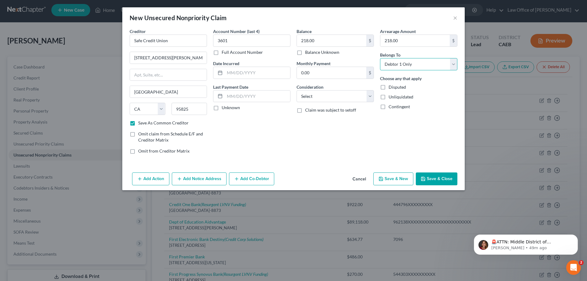
click at [380, 58] on select "Select Debtor 1 Only Debtor 2 Only Debtor 1 And Debtor 2 Only At Least One Of T…" at bounding box center [418, 64] width 77 height 12
click at [313, 99] on select "Select Cable / Satellite Services Collection Agency Credit Card Debt Debt Couns…" at bounding box center [335, 96] width 77 height 12
select select "15"
click at [297, 90] on select "Select Cable / Satellite Services Collection Agency Credit Card Debt Debt Couns…" at bounding box center [335, 96] width 77 height 12
click at [229, 75] on input "text" at bounding box center [257, 73] width 65 height 12
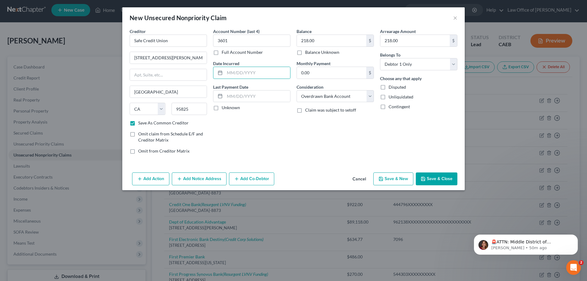
click at [238, 139] on div "Account Number (last 4) 3601 Full Account Number Date Incurred Last Payment Dat…" at bounding box center [251, 93] width 83 height 131
click at [240, 131] on div "Account Number (last 4) 3601 Full Account Number Date Incurred Last Payment Dat…" at bounding box center [251, 93] width 83 height 131
click at [436, 179] on button "Save & Close" at bounding box center [437, 178] width 42 height 13
checkbox input "false"
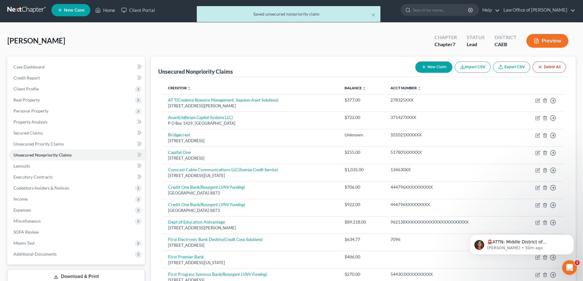
click at [436, 65] on button "New Claim" at bounding box center [433, 66] width 37 height 11
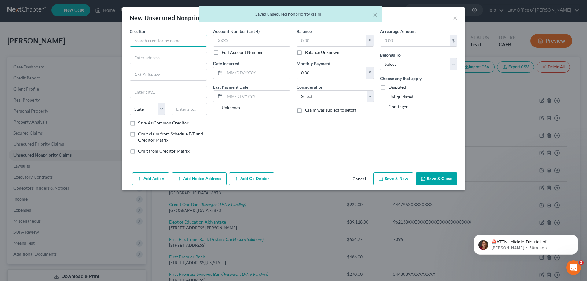
click at [172, 39] on input "text" at bounding box center [168, 41] width 77 height 12
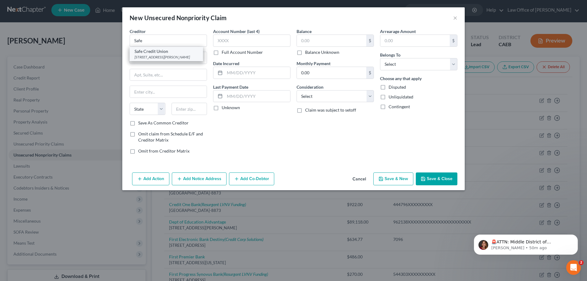
click at [148, 50] on div "Safe Credit Union" at bounding box center [167, 51] width 64 height 6
type input "Safe Credit Union"
type input "1250 Howe Avenue"
type input "Sacramento"
select select "4"
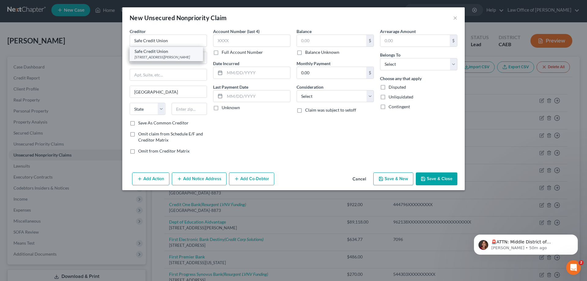
type input "95825"
click at [232, 41] on input "text" at bounding box center [251, 41] width 77 height 12
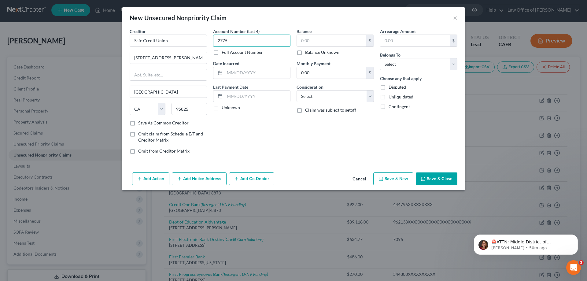
type input "2775"
click at [243, 59] on div "Account Number (last 4) 2775 Full Account Number Date Incurred Last Payment Dat…" at bounding box center [251, 93] width 83 height 131
click at [305, 42] on input "text" at bounding box center [331, 41] width 69 height 12
type input "900.00"
click at [389, 45] on input "text" at bounding box center [414, 41] width 69 height 12
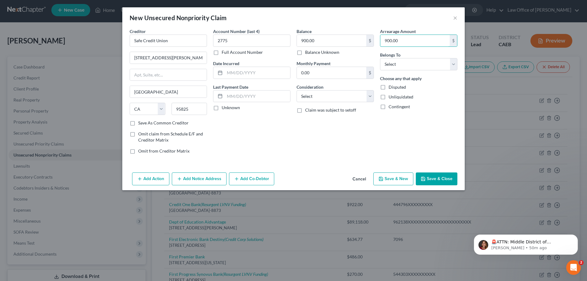
type input "900.00"
click at [332, 127] on div "Balance 900.00 $ Balance Unknown Balance Undetermined 900.00 $ Balance Unknown …" at bounding box center [335, 93] width 83 height 131
click at [325, 94] on select "Select Cable / Satellite Services Collection Agency Credit Card Debt Debt Couns…" at bounding box center [335, 96] width 77 height 12
select select "15"
click at [297, 90] on select "Select Cable / Satellite Services Collection Agency Credit Card Debt Debt Couns…" at bounding box center [335, 96] width 77 height 12
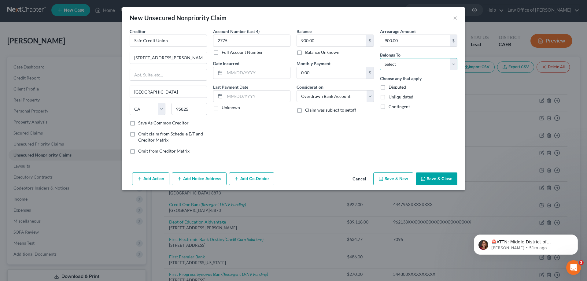
click at [393, 67] on select "Select Debtor 1 Only Debtor 2 Only Debtor 1 And Debtor 2 Only At Least One Of T…" at bounding box center [418, 64] width 77 height 12
select select "0"
click at [380, 58] on select "Select Debtor 1 Only Debtor 2 Only Debtor 1 And Debtor 2 Only At Least One Of T…" at bounding box center [418, 64] width 77 height 12
click at [436, 175] on button "Save & Close" at bounding box center [437, 178] width 42 height 13
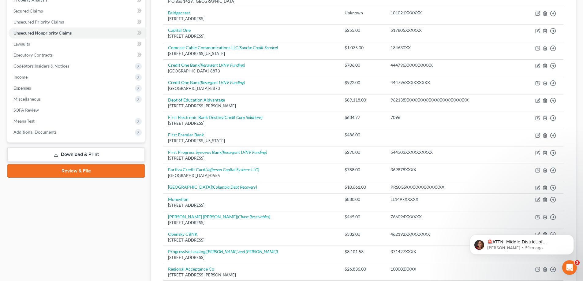
scroll to position [122, 0]
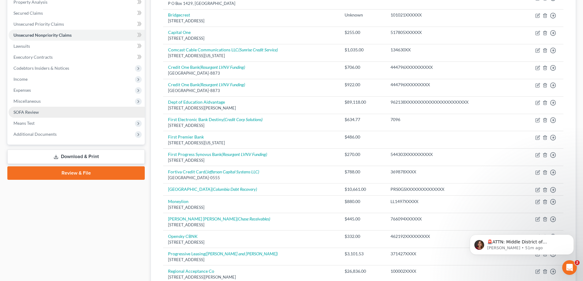
click at [30, 114] on span "SOFA Review" at bounding box center [25, 111] width 25 height 5
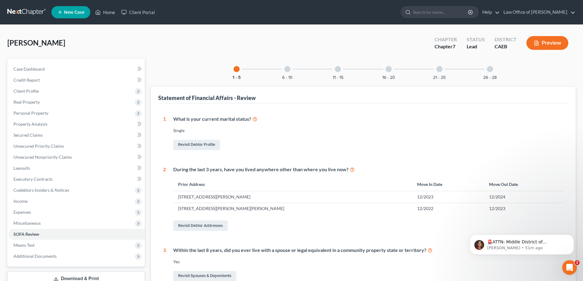
click at [387, 70] on div at bounding box center [388, 69] width 6 height 6
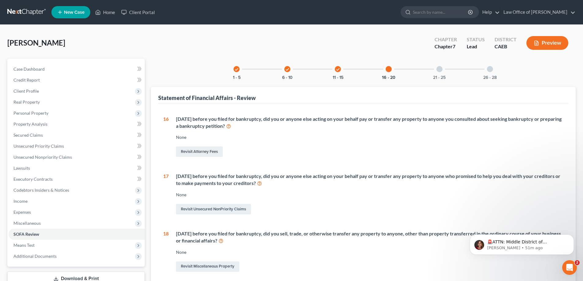
click at [437, 68] on div at bounding box center [439, 69] width 6 height 6
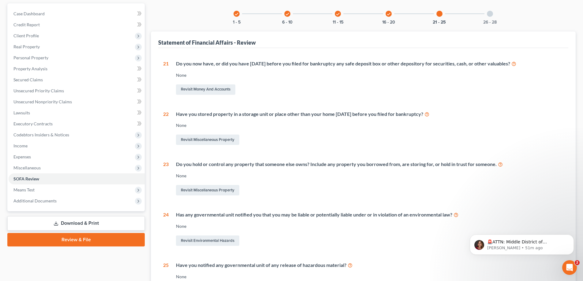
scroll to position [57, 0]
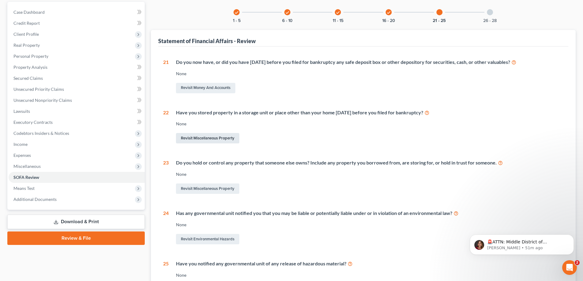
click at [201, 137] on link "Revisit Miscellaneous Property" at bounding box center [207, 138] width 63 height 10
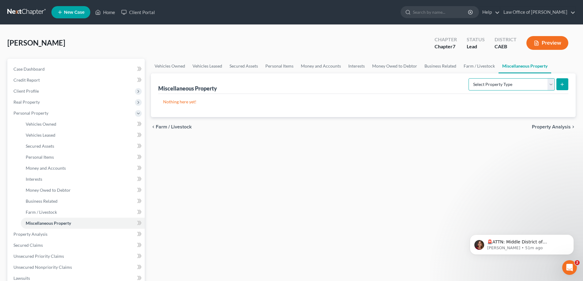
click at [538, 84] on select "Select Property Type Assigned for Creditor Benefit Within 1 Year Holding for An…" at bounding box center [511, 84] width 86 height 12
select select "stored_within_1_year"
click at [468, 78] on select "Select Property Type Assigned for Creditor Benefit Within 1 Year Holding for An…" at bounding box center [511, 84] width 86 height 12
click at [563, 84] on line "submit" at bounding box center [562, 84] width 3 height 0
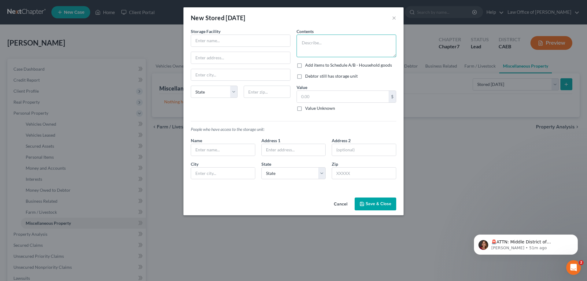
click at [305, 39] on textarea at bounding box center [347, 46] width 100 height 23
type textarea "furniture and clothes"
click at [305, 77] on label "Debtor still has storage unit" at bounding box center [331, 76] width 53 height 6
click at [308, 77] on input "Debtor still has storage unit" at bounding box center [310, 75] width 4 height 4
checkbox input "true"
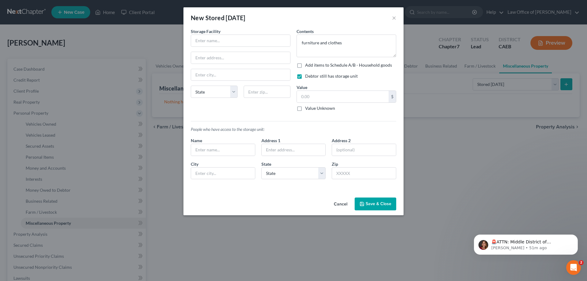
click at [305, 66] on label "Add items to Schedule A/B - Household goods" at bounding box center [348, 65] width 87 height 6
click at [308, 66] on input "Add items to Schedule A/B - Household goods" at bounding box center [310, 64] width 4 height 4
checkbox input "true"
click at [222, 43] on input "text" at bounding box center [240, 41] width 99 height 12
type input "Trojan Storage"
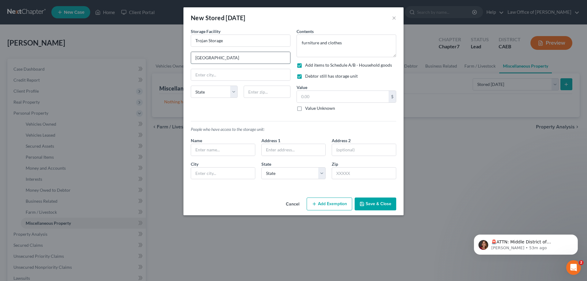
click at [193, 60] on input "Garfield Avenue" at bounding box center [240, 58] width 99 height 12
type input "5441 Garfield Avenue"
click at [264, 94] on input "text" at bounding box center [267, 92] width 47 height 12
type input "95841"
click at [465, 191] on div "New Stored Within 1 Year × An exemption set must first be selected from the Fil…" at bounding box center [293, 140] width 587 height 281
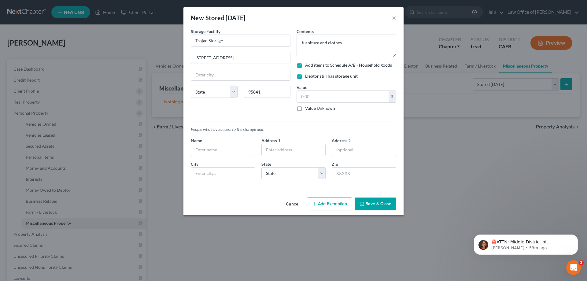
type input "Sacramento"
select select "4"
click at [356, 41] on textarea "furniture and clothes" at bounding box center [347, 46] width 100 height 23
type textarea "furniture and clothes [3 beds, 2 shelves, kitchenware, childrens' clothes"
click at [311, 95] on input "text" at bounding box center [343, 97] width 92 height 12
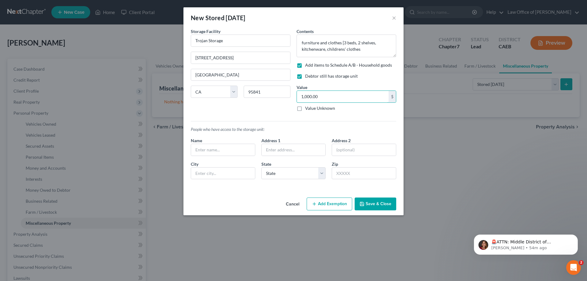
type input "1,000.00"
click at [328, 205] on button "Add Exemption" at bounding box center [330, 204] width 46 height 13
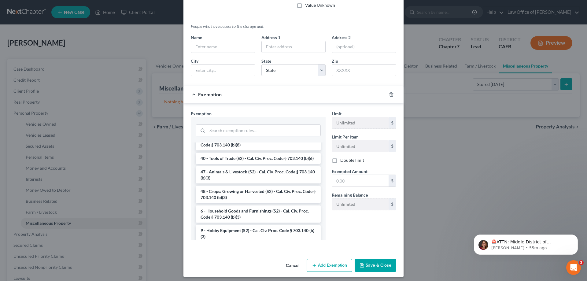
scroll to position [487, 0]
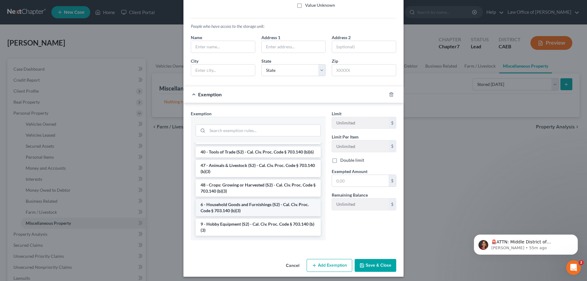
click at [224, 216] on li "6 - Household Goods and Furnishings (S2) - Cal. Civ. Proc. Code § 703.140 (b)(3)" at bounding box center [258, 207] width 125 height 17
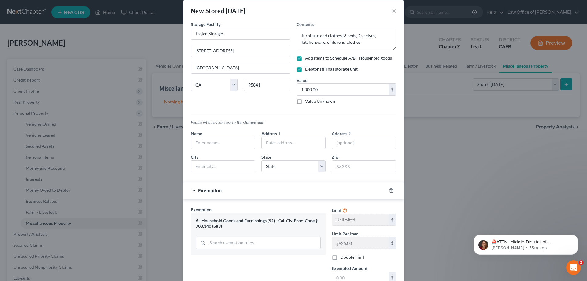
scroll to position [2, 0]
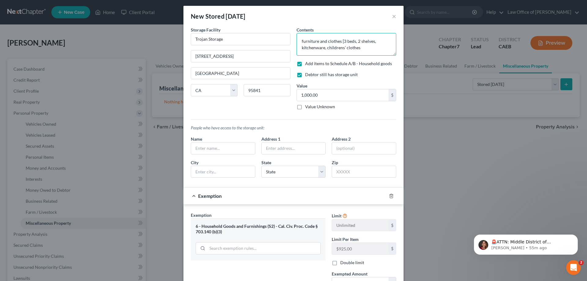
click at [365, 49] on textarea "furniture and clothes [3 beds, 2 shelves, kitchenware, childrens' clothes" at bounding box center [347, 44] width 100 height 23
type textarea "furniture and clothes [3 beds, 2 shelves, kitchenware, childrens' clothes; no s…"
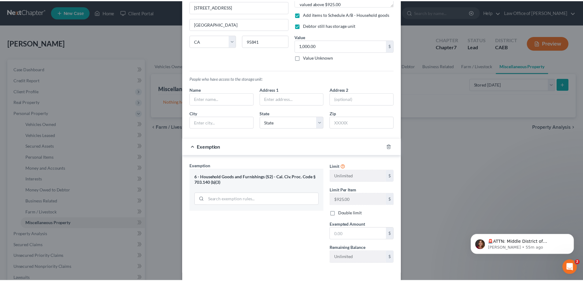
scroll to position [77, 0]
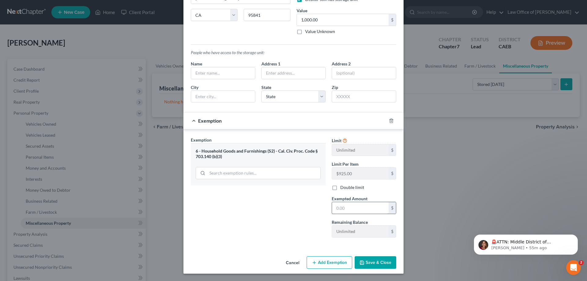
click at [345, 205] on input "text" at bounding box center [360, 208] width 57 height 12
type input "1,000.00"
click at [294, 218] on div "Exemption Set must be selected for CA. Exemption * 6 - Household Goods and Furn…" at bounding box center [258, 190] width 141 height 106
click at [374, 261] on button "Save & Close" at bounding box center [376, 262] width 42 height 13
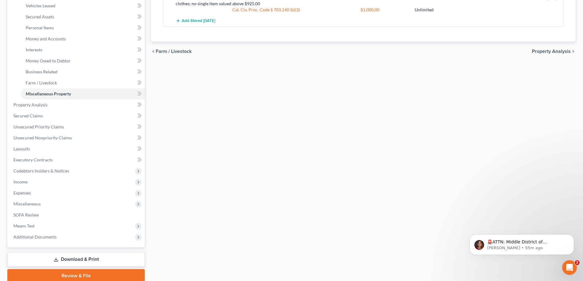
scroll to position [130, 0]
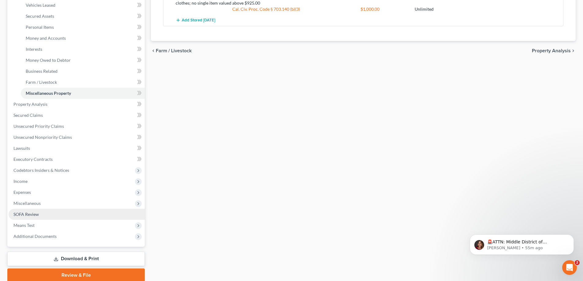
click at [22, 214] on span "SOFA Review" at bounding box center [25, 214] width 25 height 5
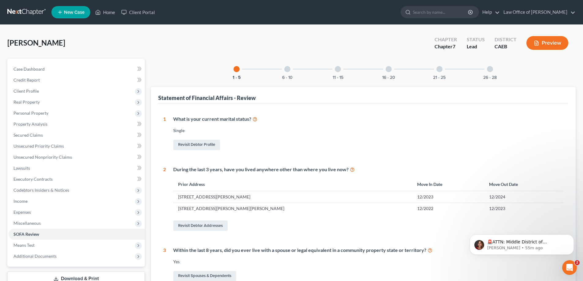
click at [440, 69] on div at bounding box center [439, 69] width 6 height 6
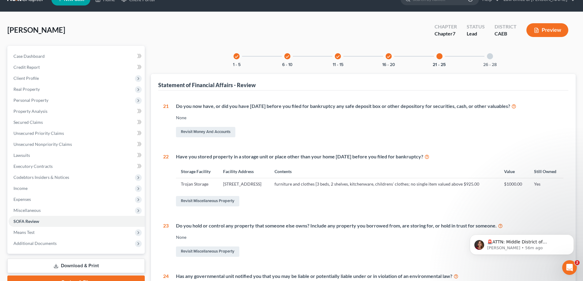
scroll to position [9, 0]
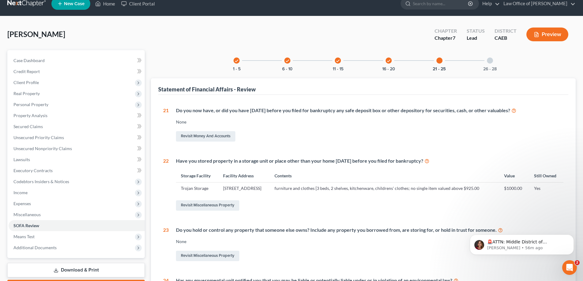
click at [489, 60] on div at bounding box center [490, 60] width 6 height 6
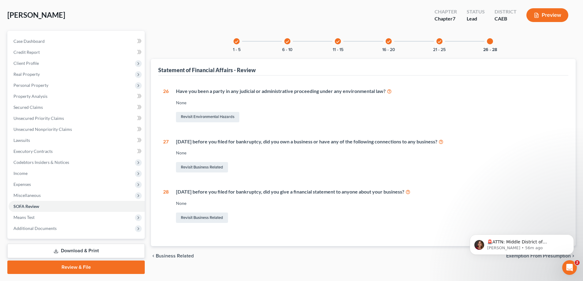
scroll to position [30, 0]
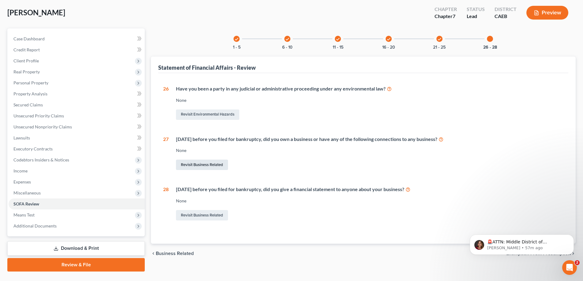
click at [203, 165] on link "Revisit Business Related" at bounding box center [202, 165] width 52 height 10
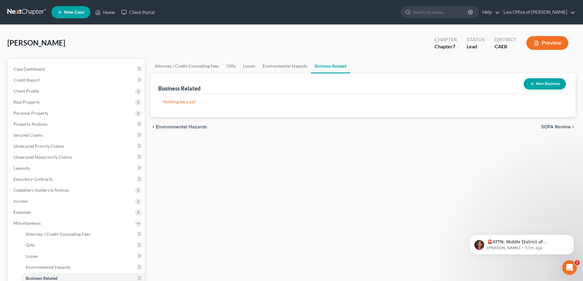
click at [534, 84] on button "New Business" at bounding box center [544, 83] width 42 height 11
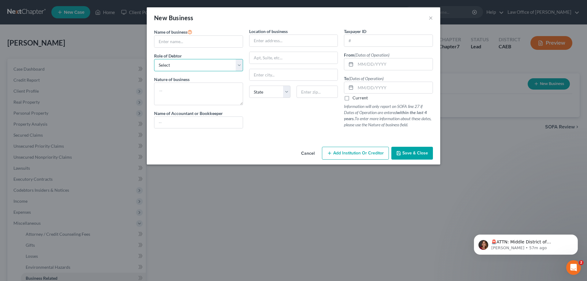
click at [208, 65] on select "Select A member of a limited liability company (LLC) or limited liability partn…" at bounding box center [198, 65] width 89 height 12
select select "member"
click at [154, 59] on select "Select A member of a limited liability company (LLC) or limited liability partn…" at bounding box center [198, 65] width 89 height 12
click at [173, 41] on input "text" at bounding box center [198, 42] width 88 height 12
type input "Petty Shade LLC"
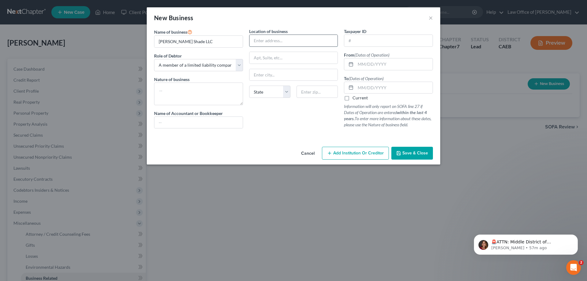
click at [271, 41] on input "text" at bounding box center [294, 41] width 88 height 12
type input "3217 Walnut Avenue Apt 14"
type input "95608"
type input "Carmichael"
select select "4"
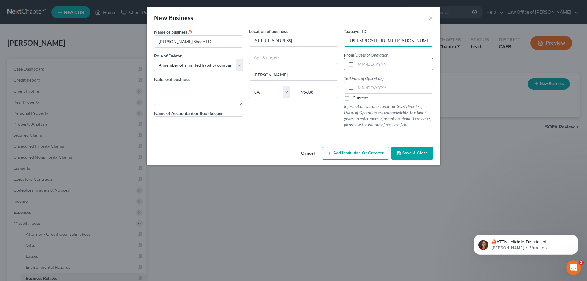
type input "86-1705411"
click at [367, 65] on input "text" at bounding box center [394, 64] width 77 height 12
type input "01/2021"
click at [295, 123] on div "Location of business 3217 Walnut Avenue Apt 14 Carmichael State AL AK AR AZ CA …" at bounding box center [293, 80] width 95 height 105
click at [353, 99] on label "Current" at bounding box center [360, 98] width 15 height 6
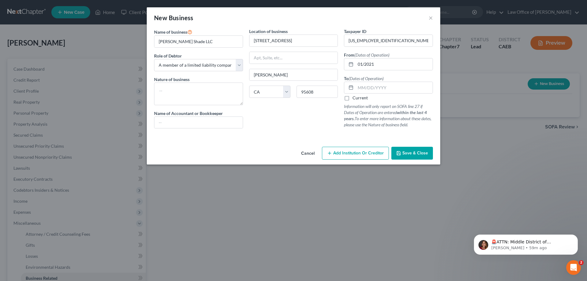
click at [355, 99] on input "Current" at bounding box center [357, 97] width 4 height 4
checkbox input "true"
click at [366, 63] on input "01/2021" at bounding box center [394, 64] width 77 height 12
type input "01/18/2021"
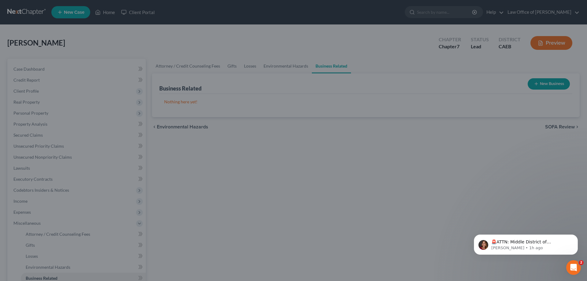
click at [469, 157] on div "New Business × Name of business * Petty Shade LLC Role of Debtor * Select A mem…" at bounding box center [293, 140] width 587 height 281
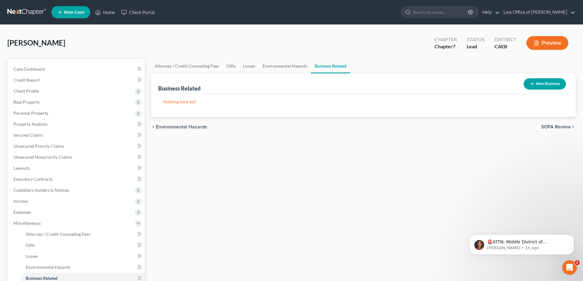
click at [539, 83] on button "New Business" at bounding box center [544, 83] width 42 height 11
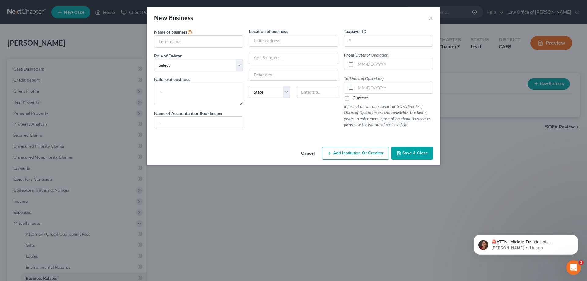
click at [353, 99] on label "Current" at bounding box center [360, 98] width 15 height 6
click at [355, 99] on input "Current" at bounding box center [357, 97] width 4 height 4
checkbox input "true"
click at [360, 64] on input "text" at bounding box center [394, 64] width 77 height 12
type input "01/18/2021"
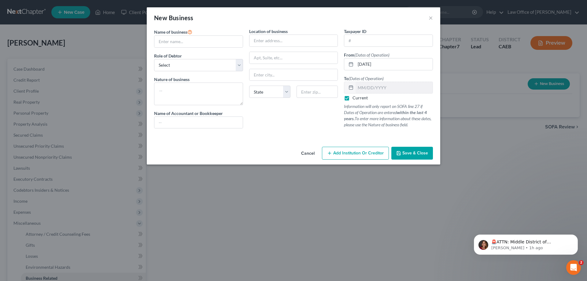
click at [306, 126] on div "Location of business State AL AK AR AZ CA CO CT DE DC FL GA GU HI ID IL IN IA K…" at bounding box center [293, 80] width 95 height 105
click at [175, 43] on input "text" at bounding box center [198, 42] width 88 height 12
type input "Petty Shade LLC"
click at [199, 64] on select "Select A member of a limited liability company (LLC) or limited liability partn…" at bounding box center [198, 65] width 89 height 12
select select "member"
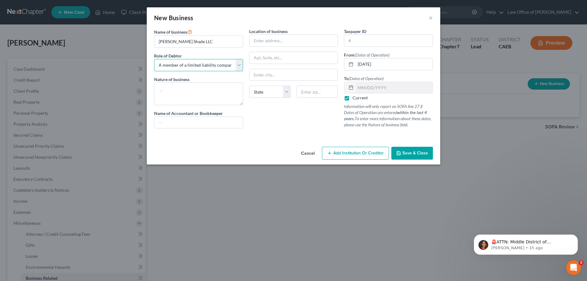
click at [154, 59] on select "Select A member of a limited liability company (LLC) or limited liability partn…" at bounding box center [198, 65] width 89 height 12
click at [261, 40] on input "text" at bounding box center [294, 41] width 88 height 12
type input "3217 Walnut Avenue Apt 14"
click at [309, 95] on input "text" at bounding box center [317, 92] width 41 height 12
type input "95608"
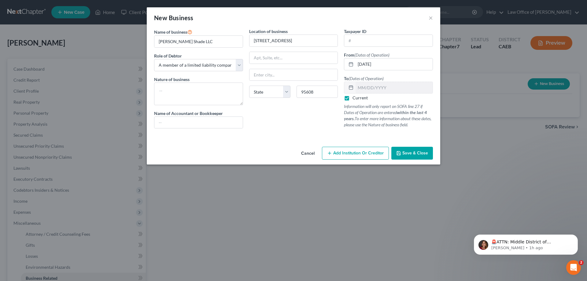
click at [285, 127] on div "Location of business 3217 Walnut Avenue Apt 14 State AL AK AR AZ CA CO CT DE DC…" at bounding box center [293, 80] width 95 height 105
type input "Carmichael"
select select "4"
click at [358, 41] on input "text" at bounding box center [388, 41] width 88 height 12
type input "86-1705411"
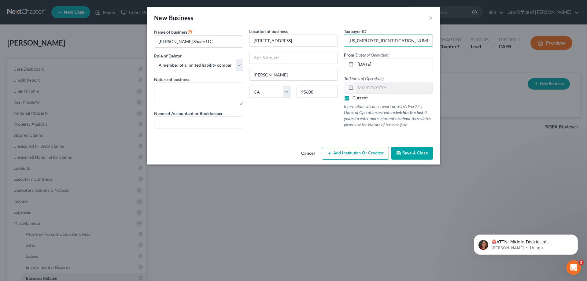
click at [283, 136] on div at bounding box center [293, 135] width 285 height 5
click at [174, 92] on textarea at bounding box center [198, 94] width 89 height 23
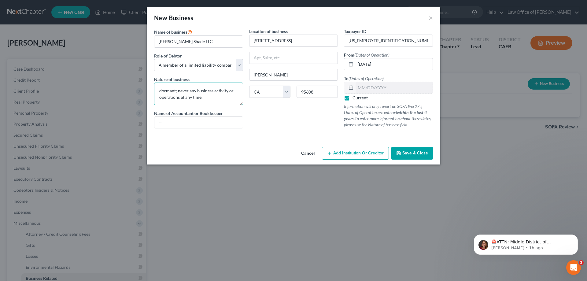
type textarea "dormant; never any business activity or operations at any time."
click at [416, 150] on span "Save & Close" at bounding box center [415, 152] width 26 height 5
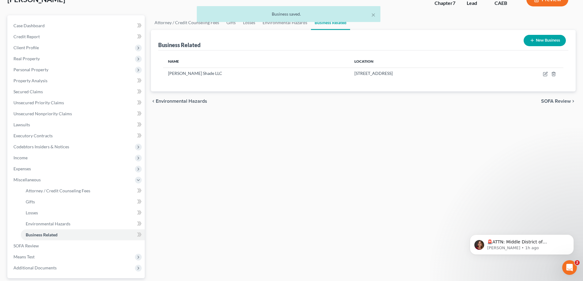
scroll to position [99, 0]
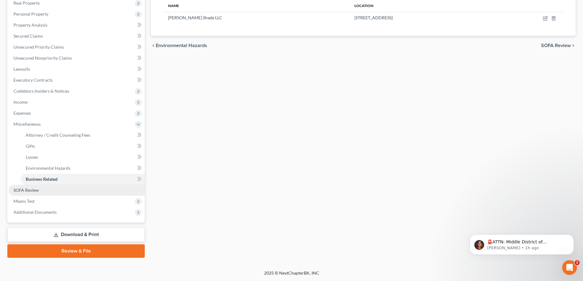
click at [32, 189] on span "SOFA Review" at bounding box center [25, 189] width 25 height 5
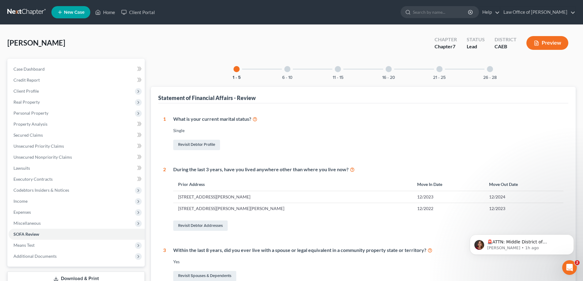
click at [490, 69] on div at bounding box center [490, 69] width 6 height 6
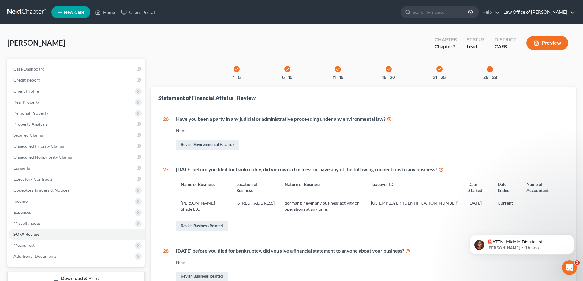
click at [572, 13] on link "Law Office of Judson H. Henry" at bounding box center [537, 12] width 75 height 11
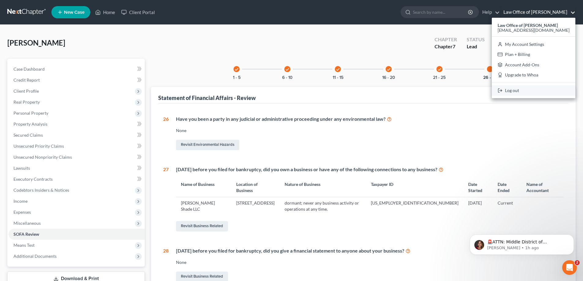
click at [524, 91] on link "Log out" at bounding box center [532, 90] width 83 height 10
